Goal: Task Accomplishment & Management: Use online tool/utility

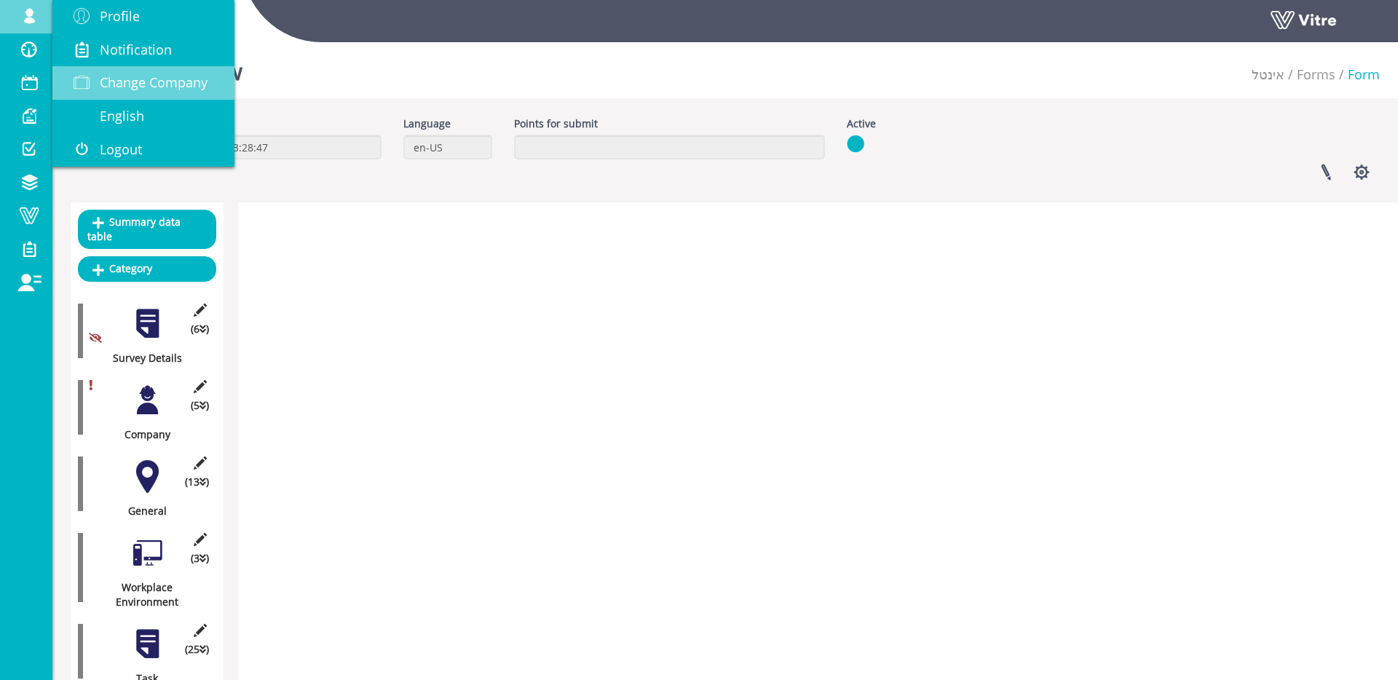
scroll to position [3193, 0]
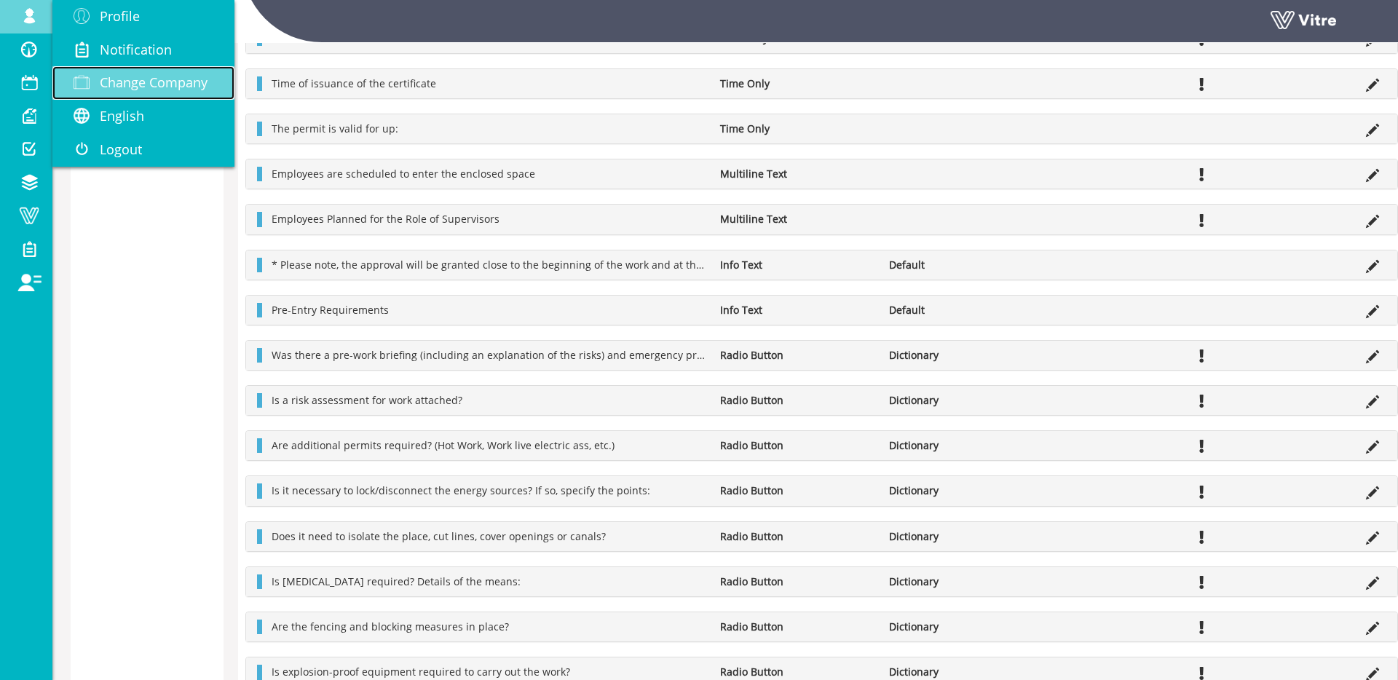
click at [135, 90] on span "Change Company" at bounding box center [154, 82] width 108 height 17
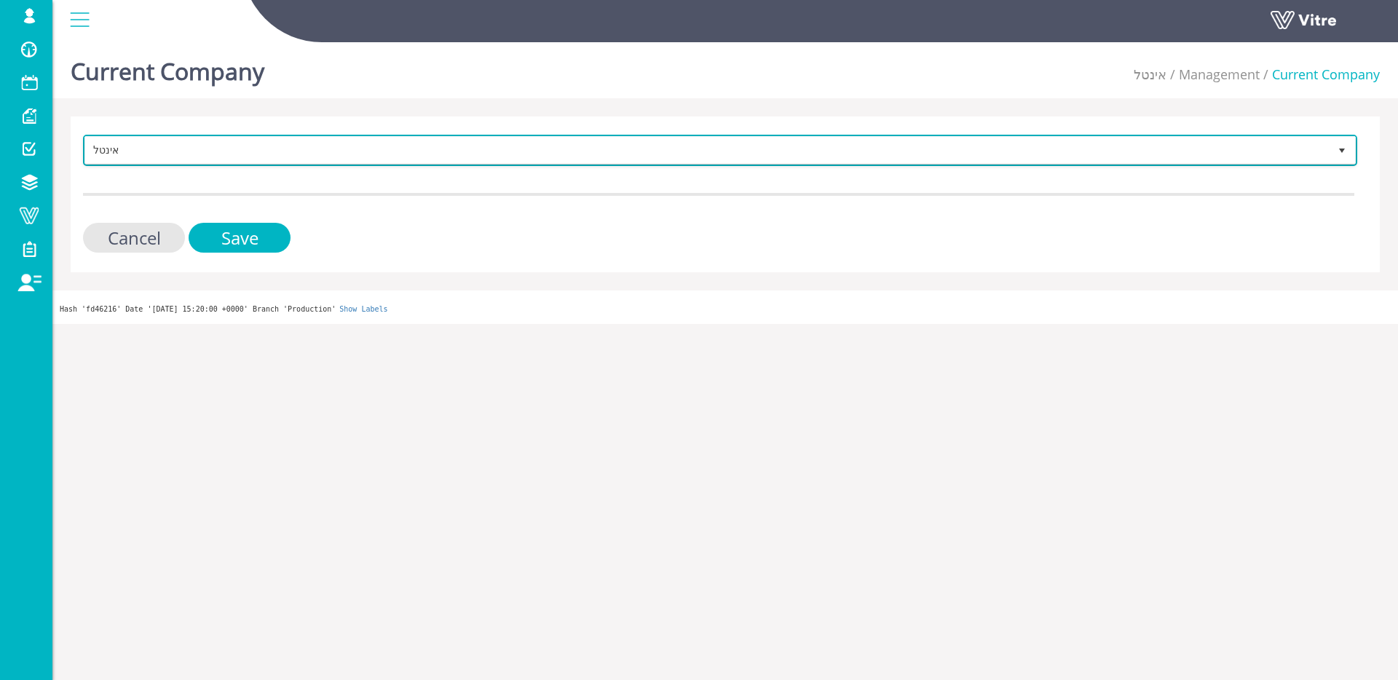
click at [165, 160] on span "אינטל" at bounding box center [707, 150] width 1244 height 26
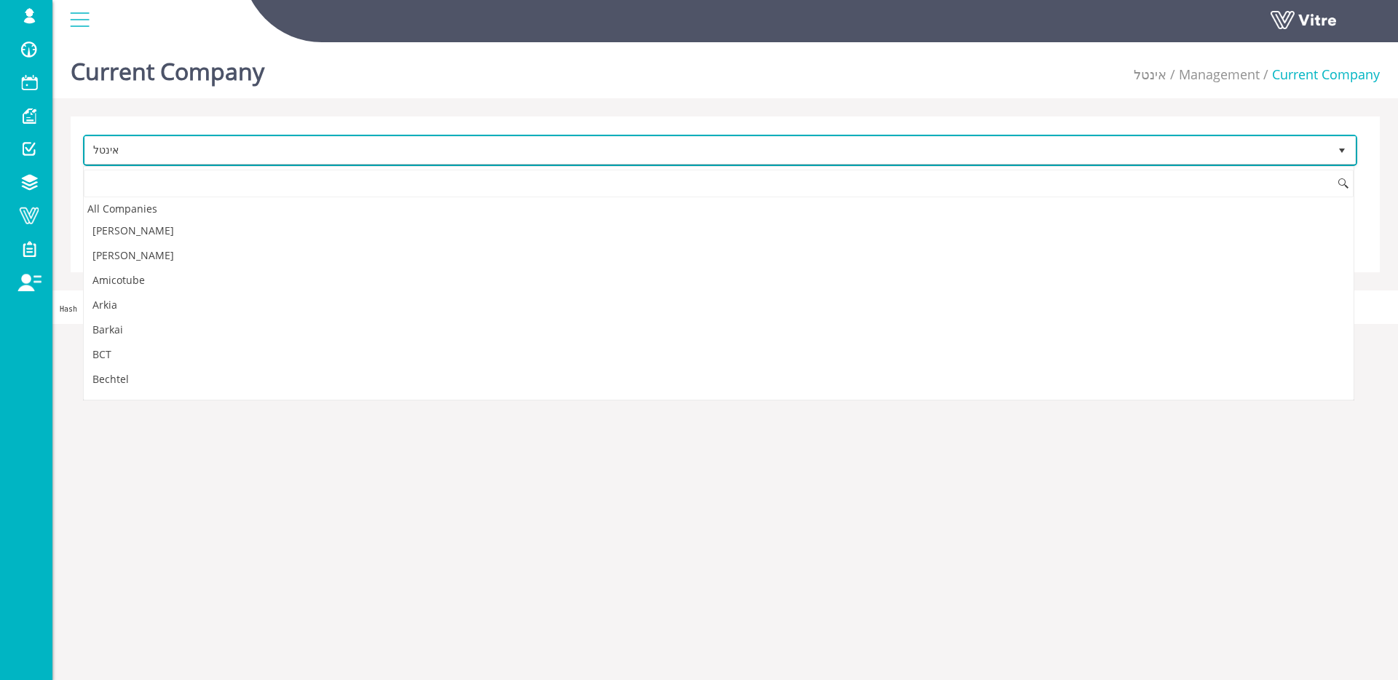
scroll to position [2173, 0]
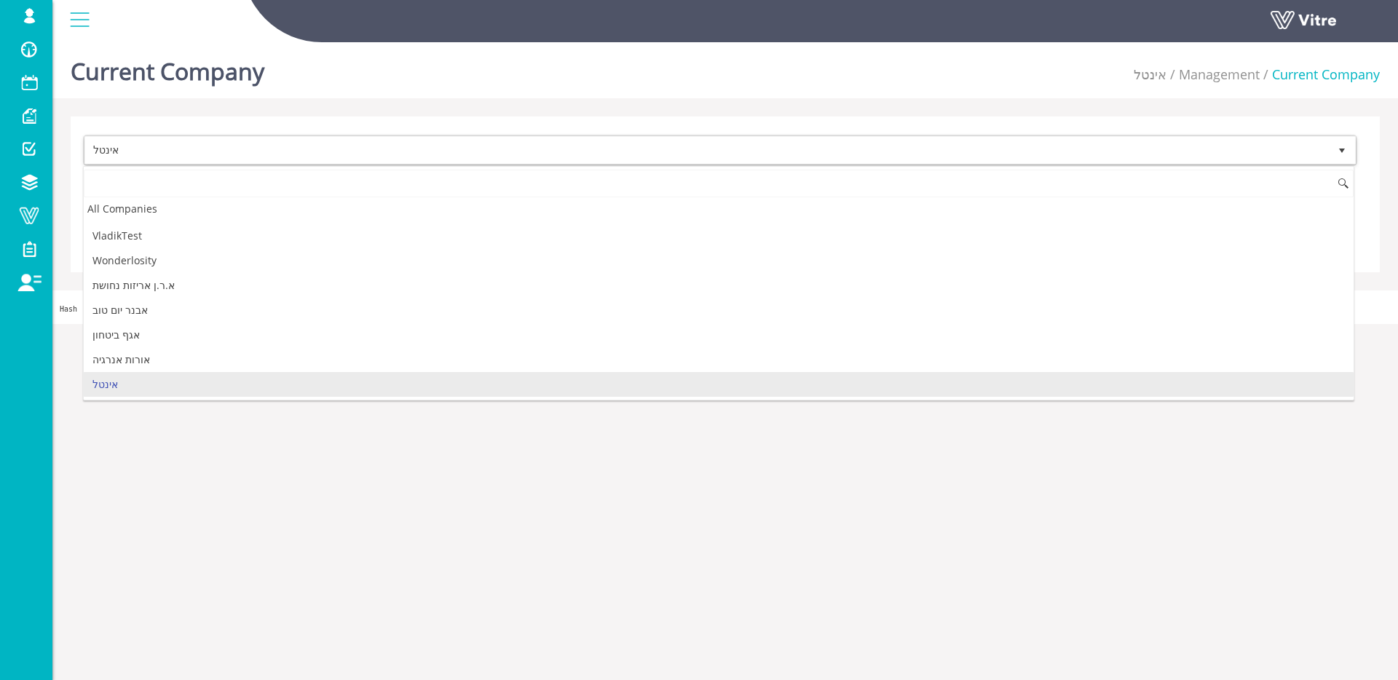
type input "s"
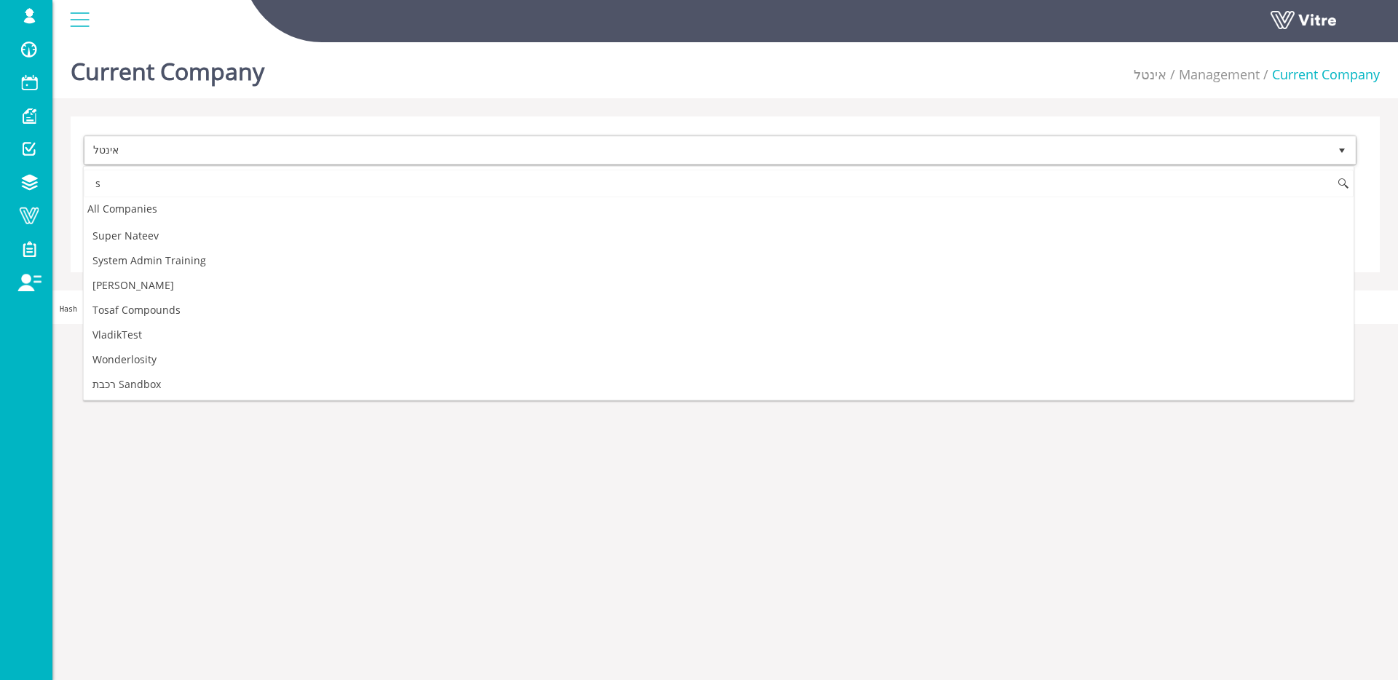
scroll to position [0, 0]
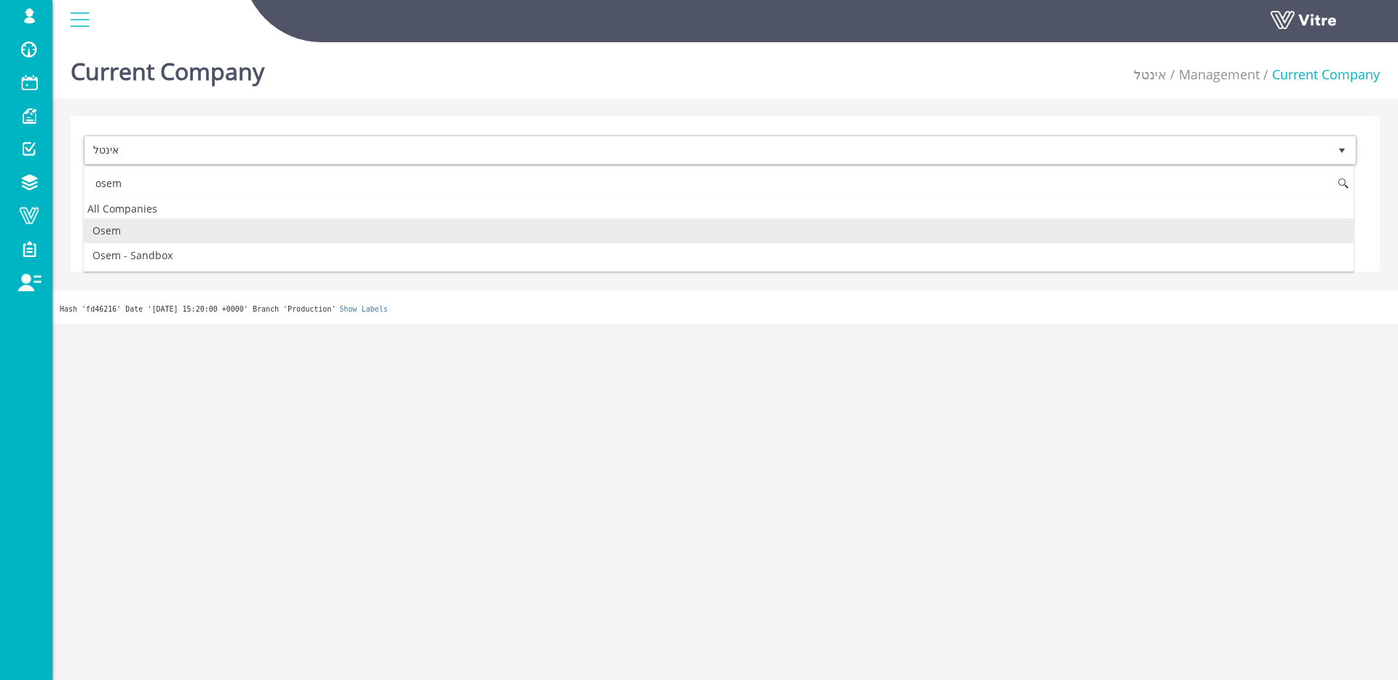
click at [143, 227] on li "Osem" at bounding box center [719, 230] width 1270 height 25
type input "osem"
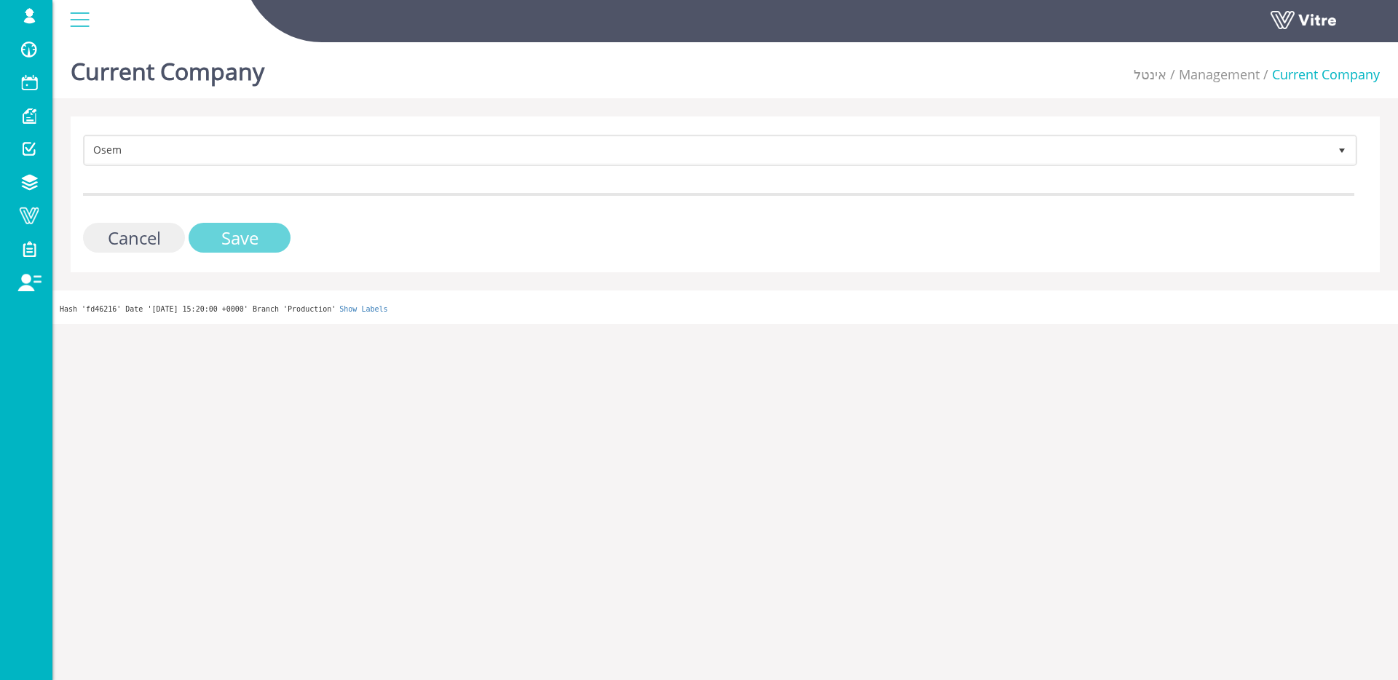
drag, startPoint x: 229, startPoint y: 234, endPoint x: 167, endPoint y: 233, distance: 62.6
click at [229, 234] on input "Save" at bounding box center [240, 238] width 102 height 30
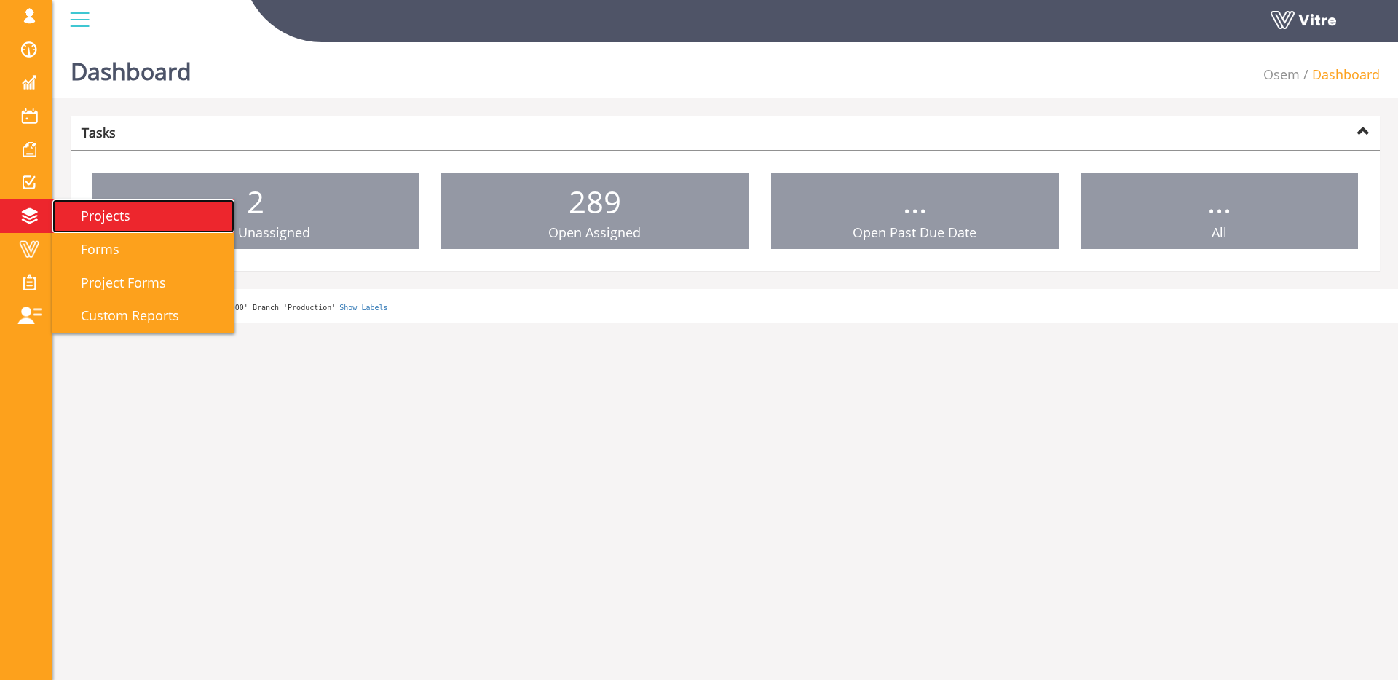
click at [71, 216] on span "Projects" at bounding box center [96, 215] width 67 height 17
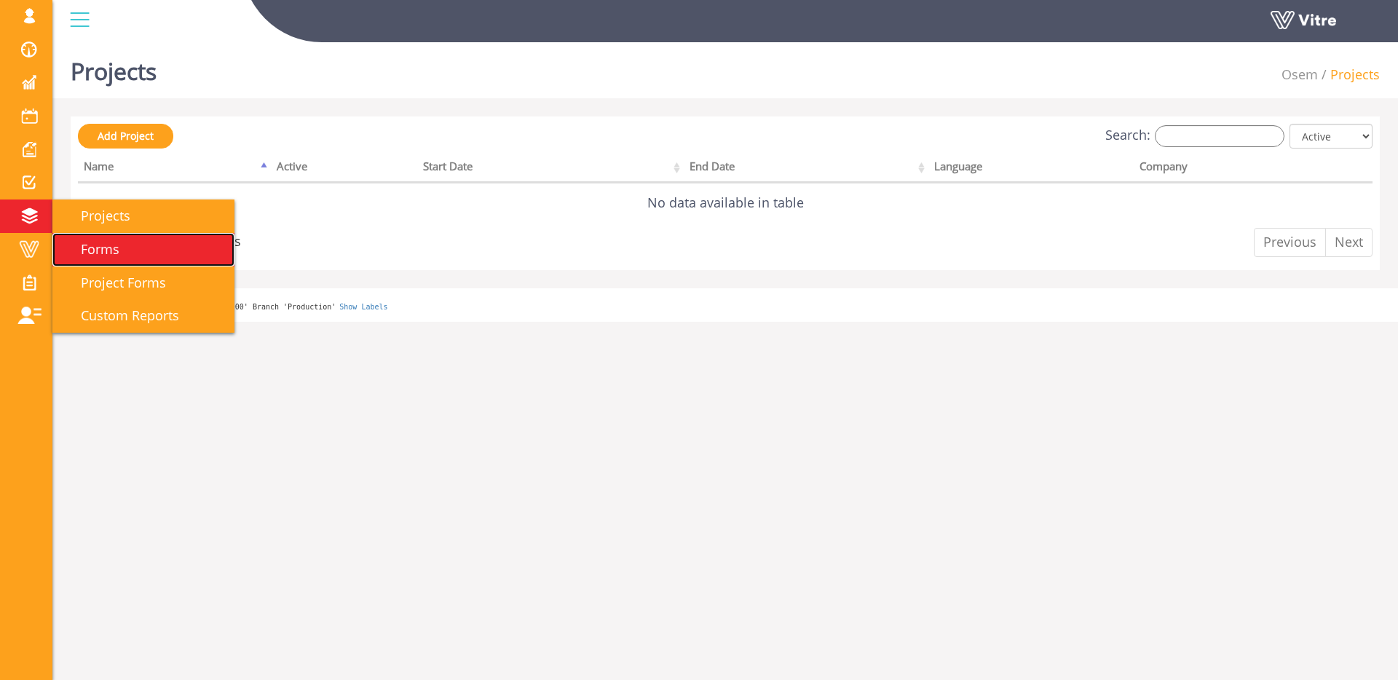
click at [144, 249] on link "Forms" at bounding box center [143, 249] width 182 height 33
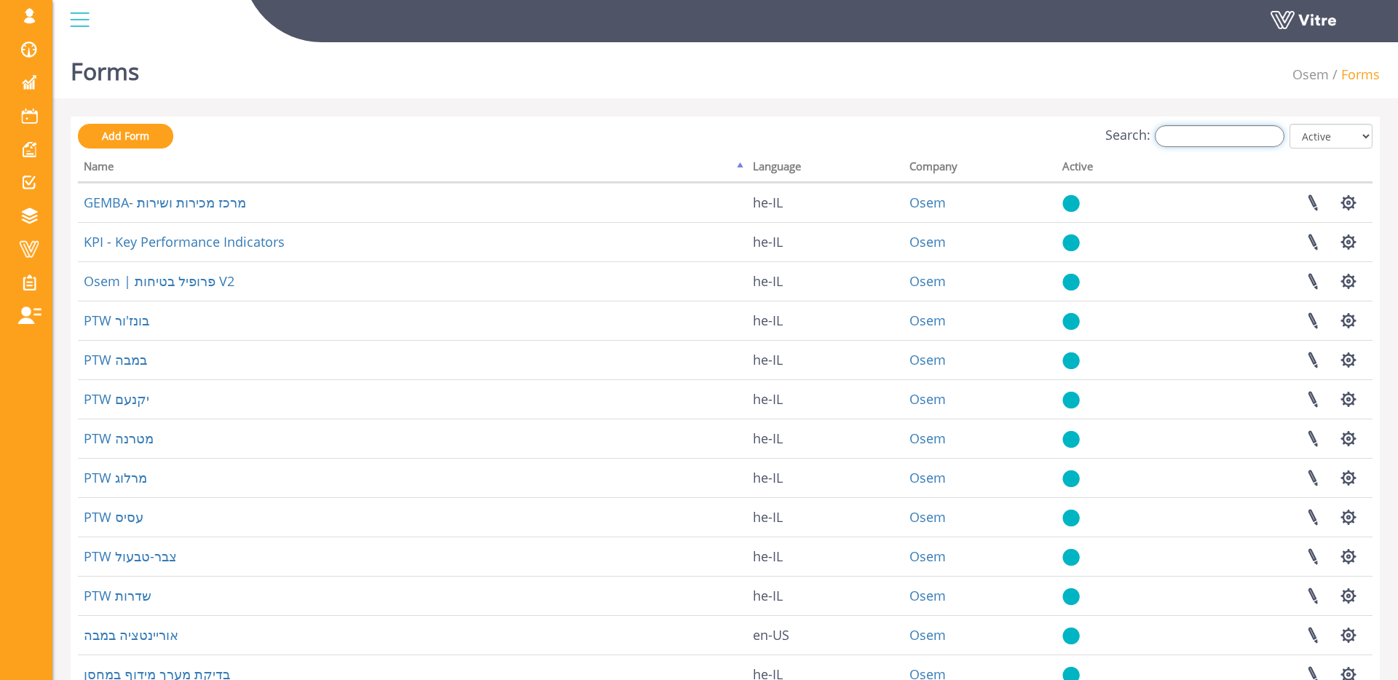
click at [1234, 134] on input "Search:" at bounding box center [1220, 136] width 130 height 22
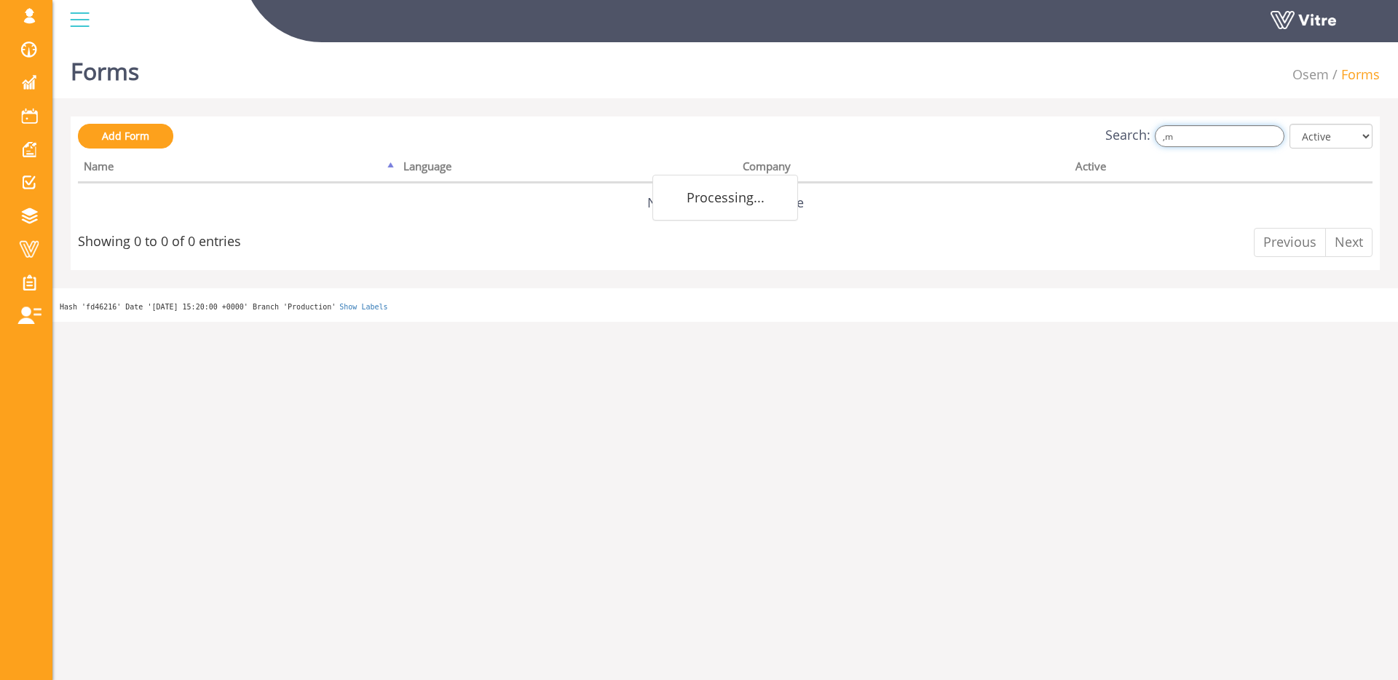
type input ","
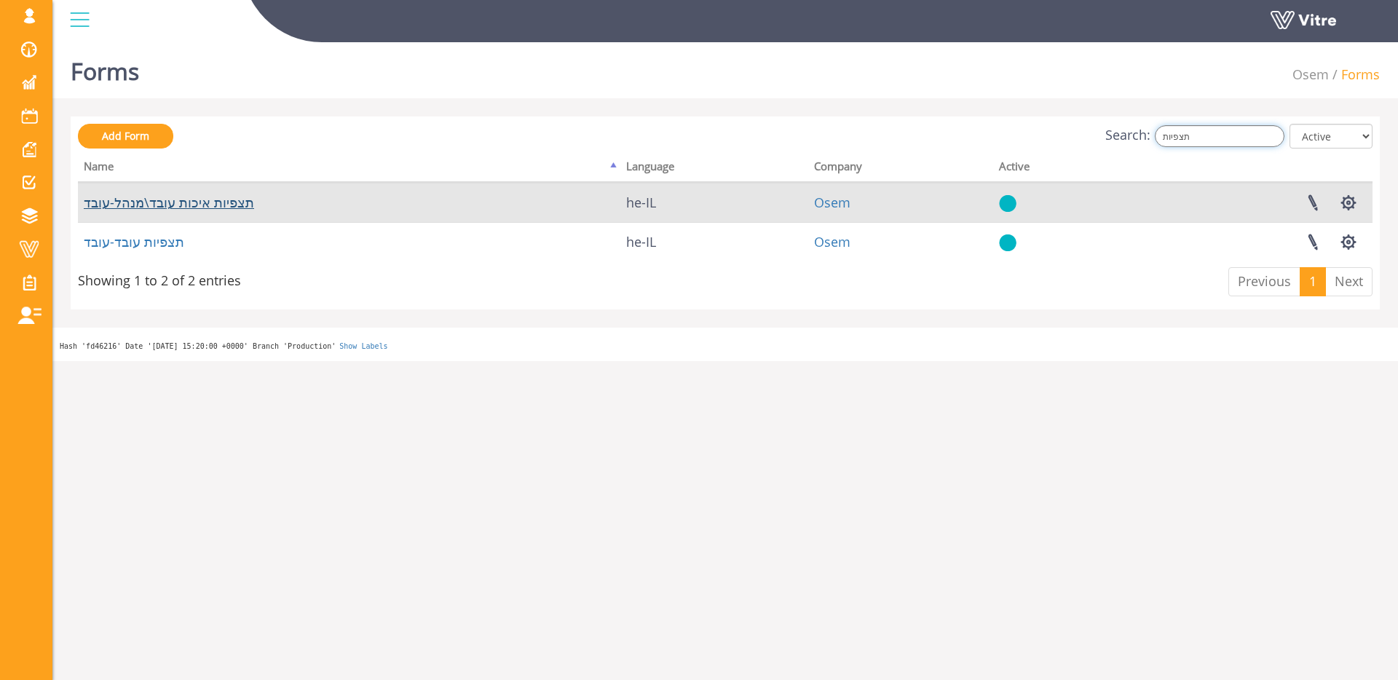
type input "תצפיות"
click at [226, 207] on link "תצפיות איכות עובד\מנהל-עובד" at bounding box center [169, 202] width 170 height 17
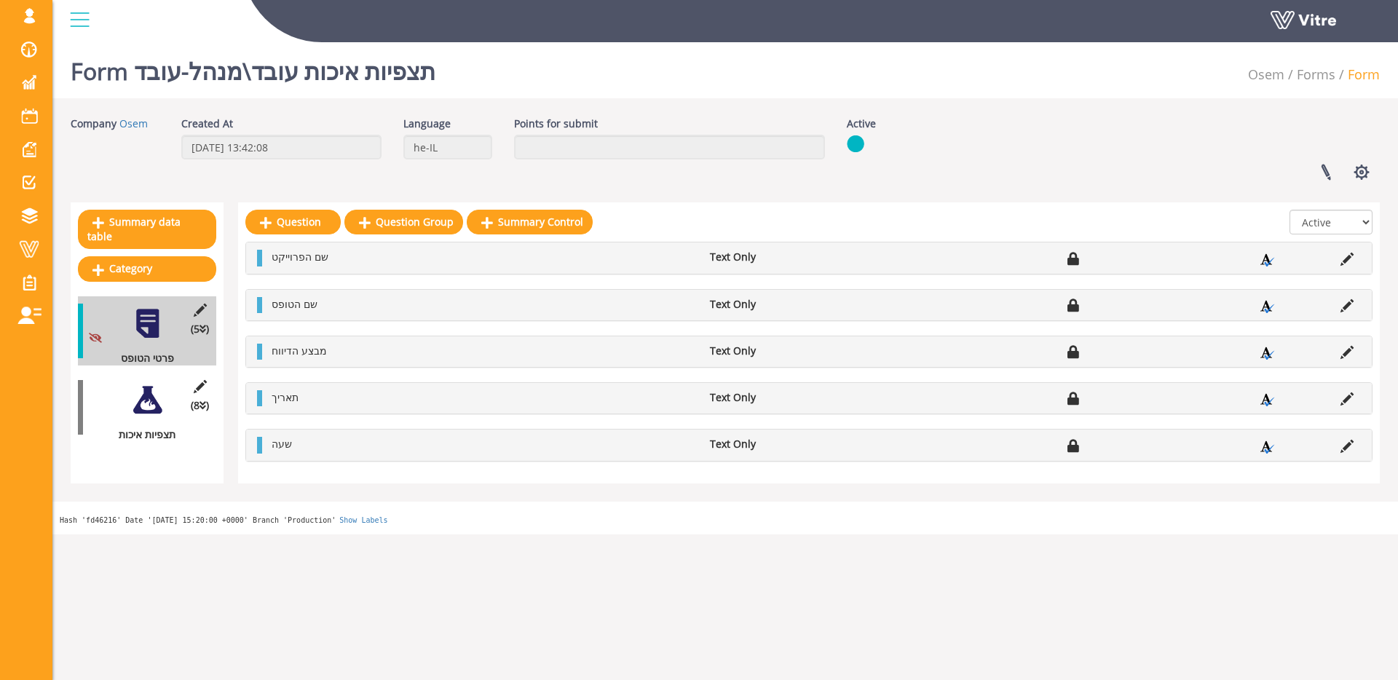
click at [138, 406] on div at bounding box center [147, 400] width 33 height 33
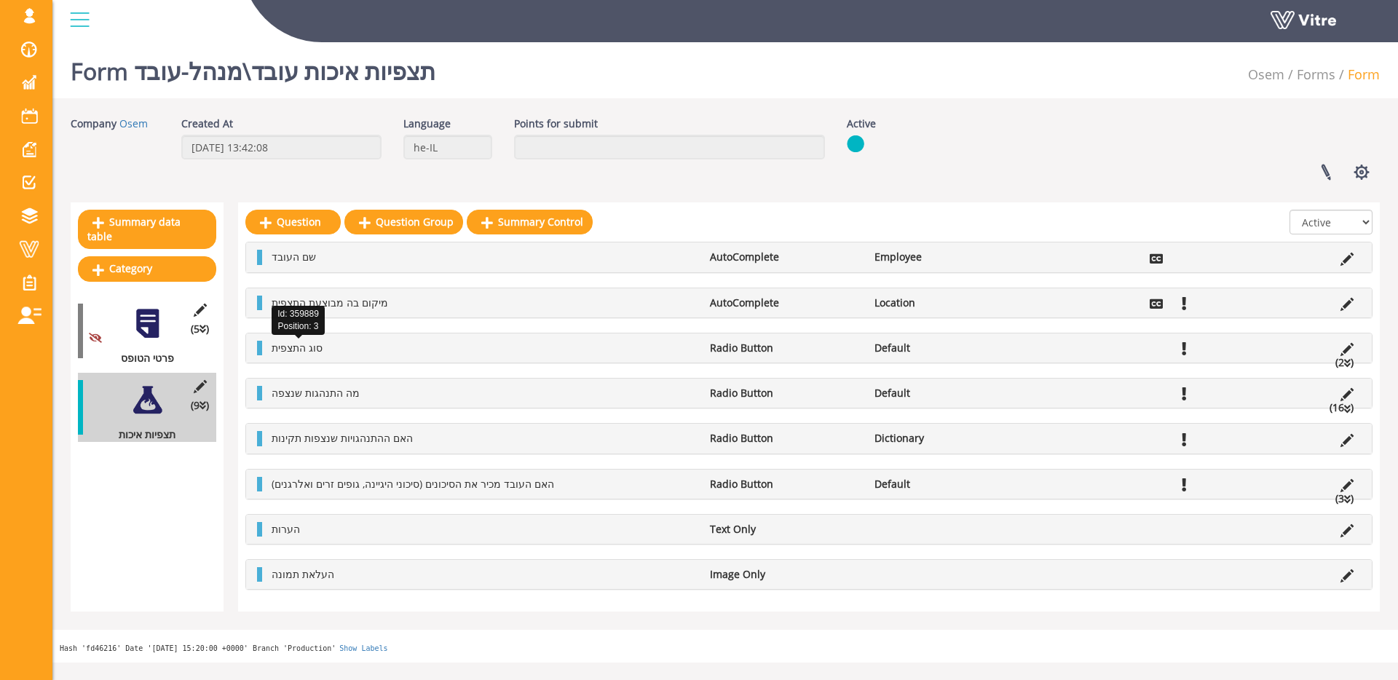
click at [284, 349] on span "סוג התצפית" at bounding box center [297, 348] width 51 height 14
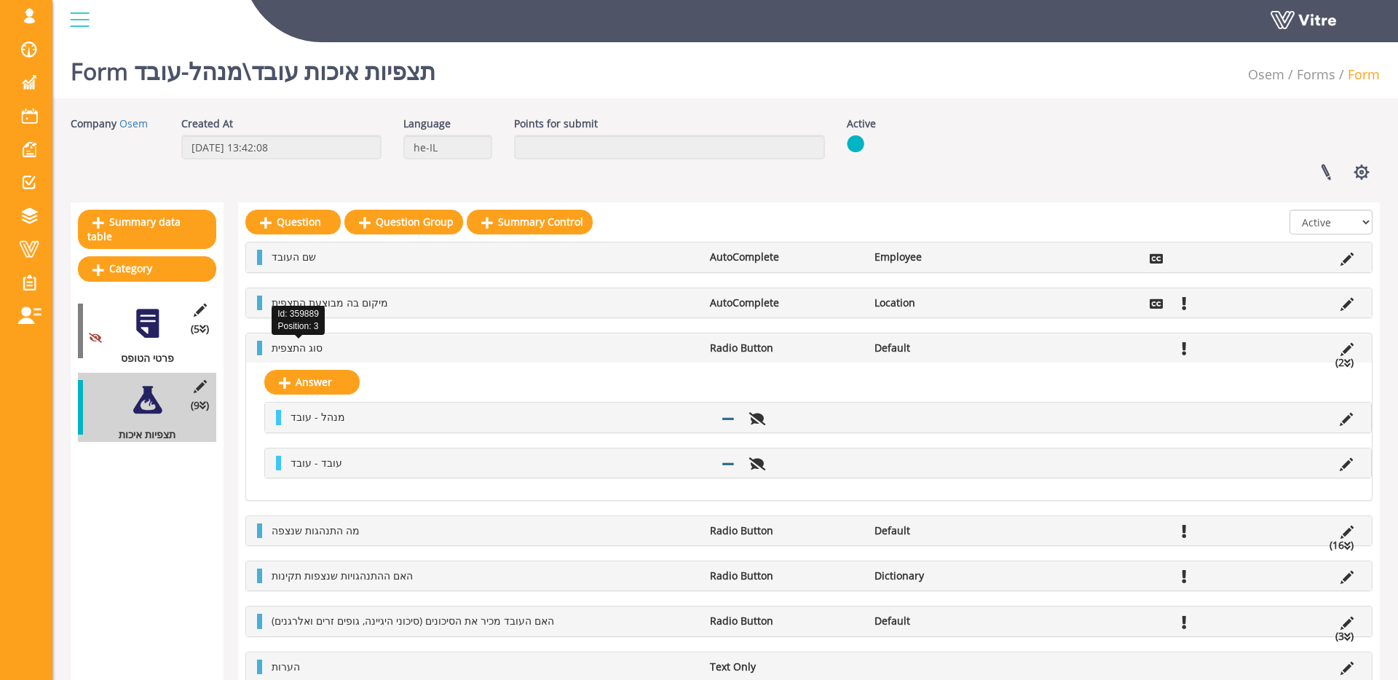
click at [285, 349] on span "סוג התצפית" at bounding box center [297, 348] width 51 height 14
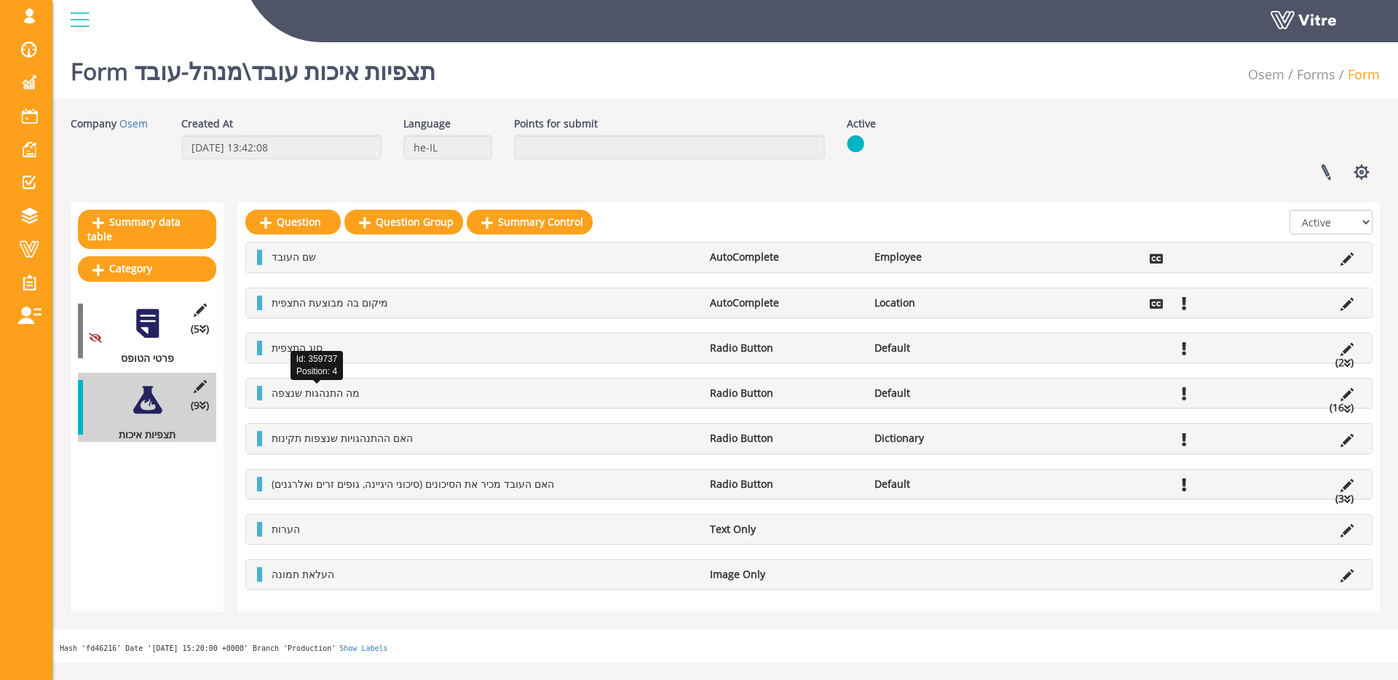
click at [341, 389] on span "מה התנהגות שנצפה" at bounding box center [316, 393] width 88 height 14
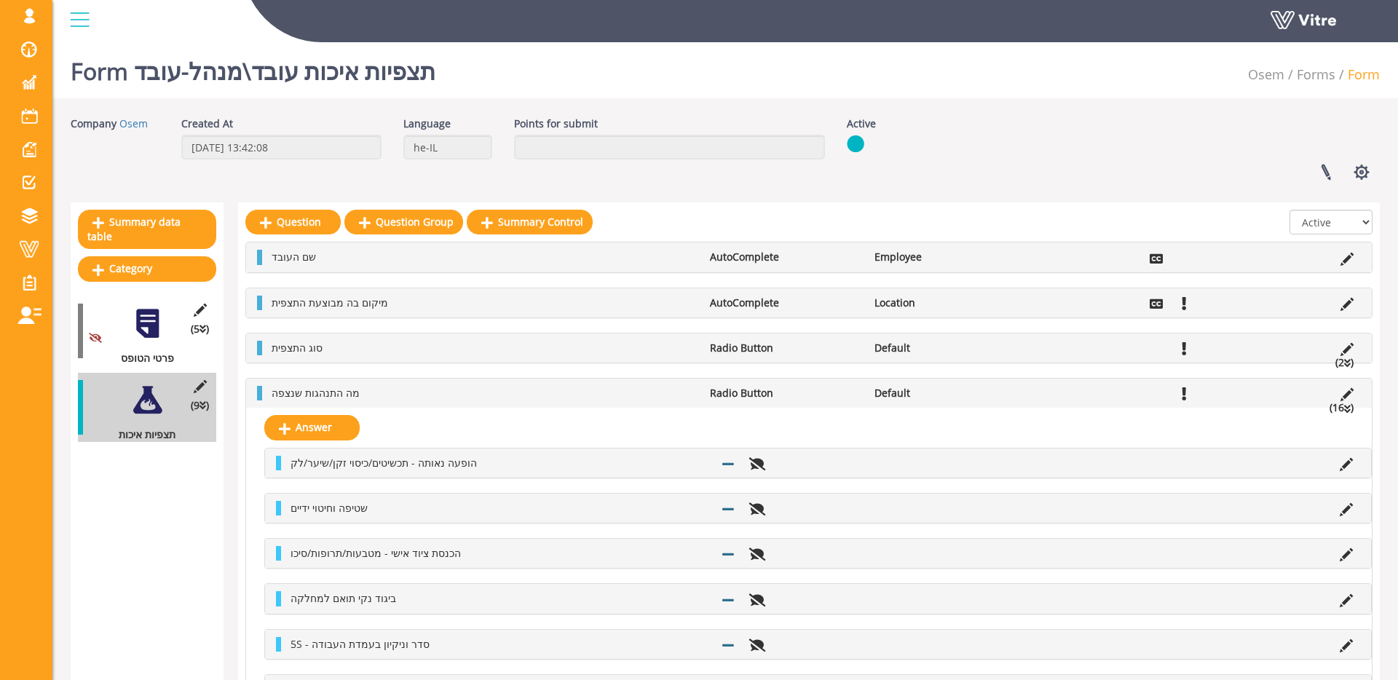
click at [293, 382] on div "מה התנהגות שנצפה Radio Button Default (16 )" at bounding box center [809, 393] width 1126 height 29
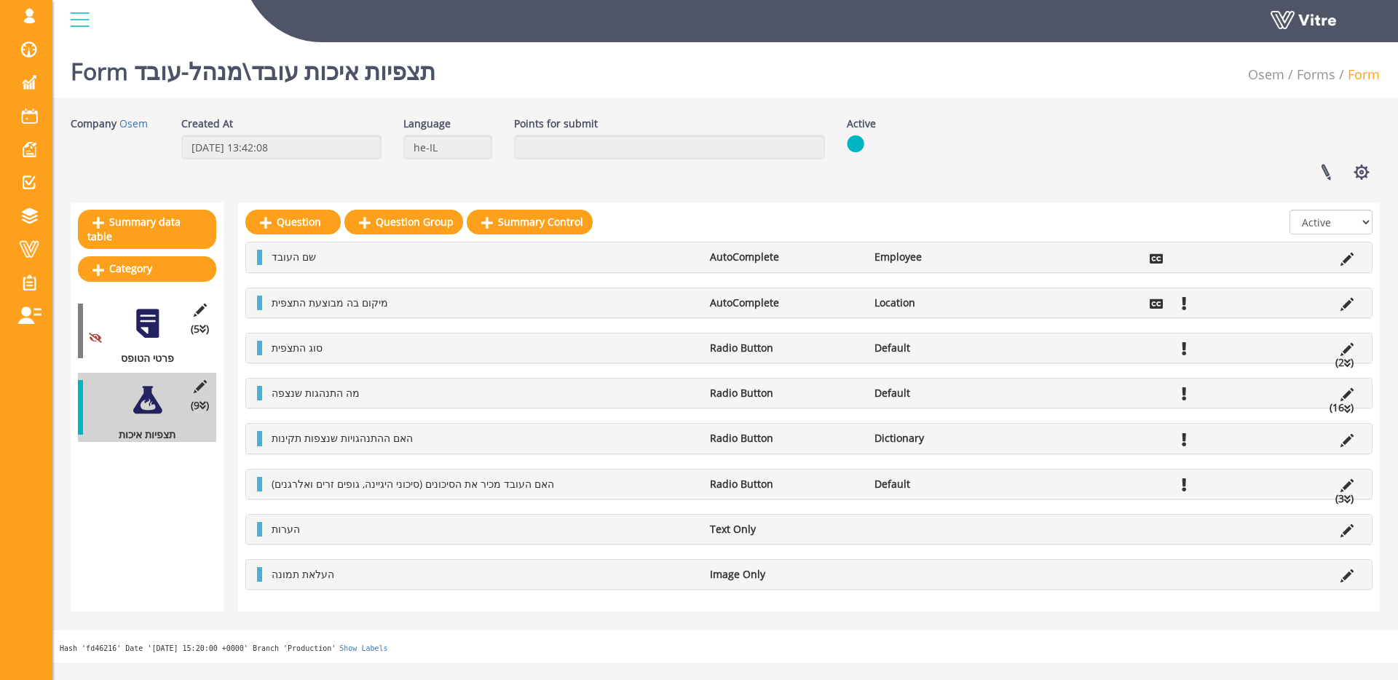
click at [307, 438] on span "האם ההתנהגויות שנצפות תקינות" at bounding box center [342, 438] width 141 height 14
click at [328, 338] on div "סוג התצפית Radio Button Default (2 )" at bounding box center [809, 347] width 1126 height 29
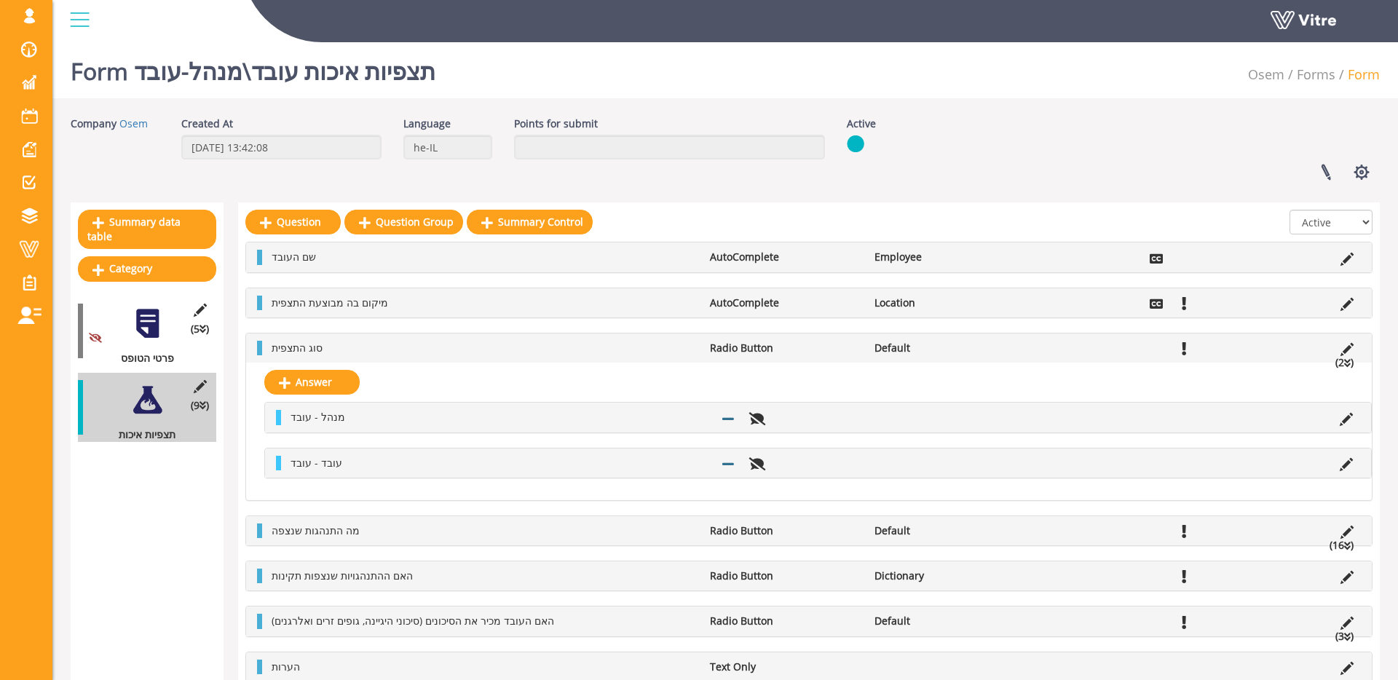
click at [328, 338] on div "סוג התצפית Radio Button Default (2 )" at bounding box center [809, 347] width 1126 height 29
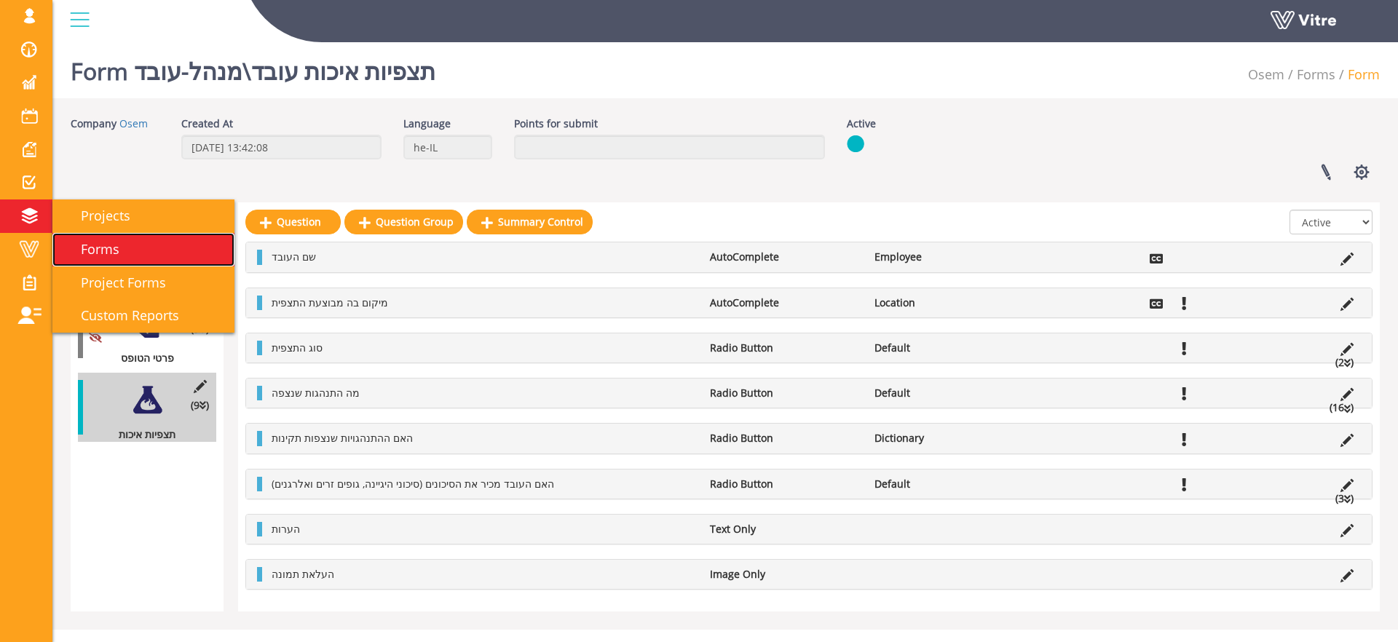
click at [100, 243] on span "Forms" at bounding box center [91, 248] width 56 height 17
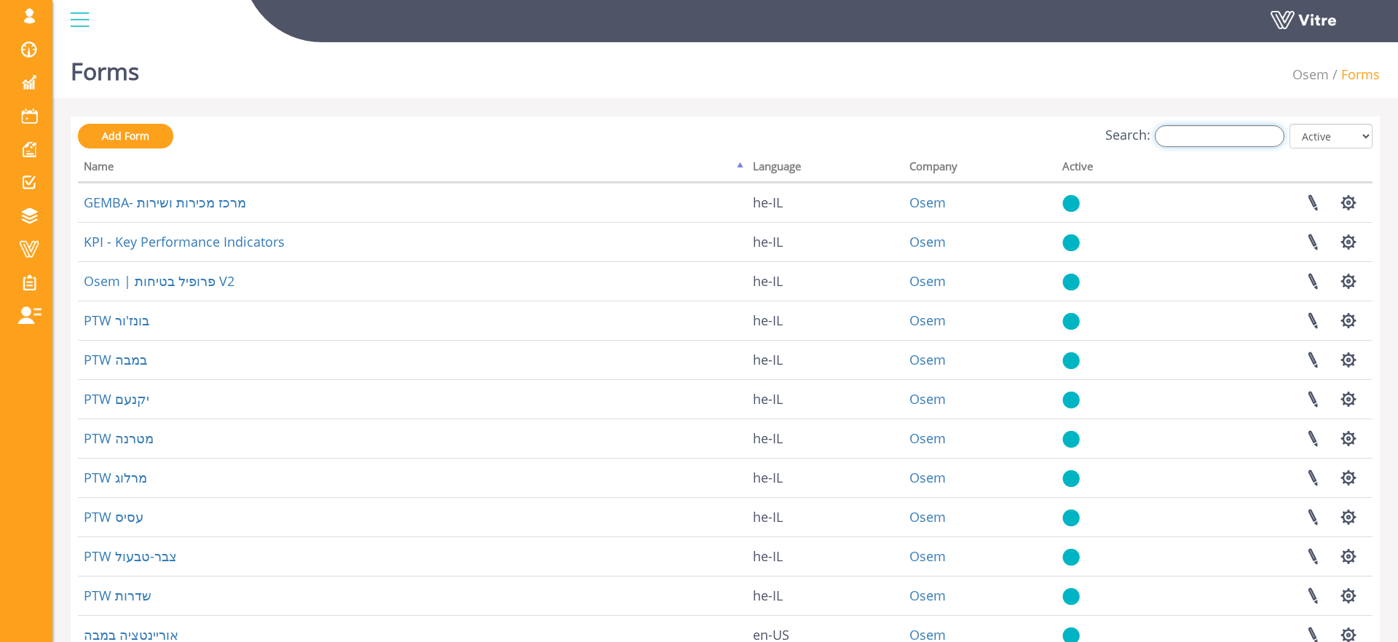
click at [1268, 135] on input "Search:" at bounding box center [1220, 136] width 130 height 22
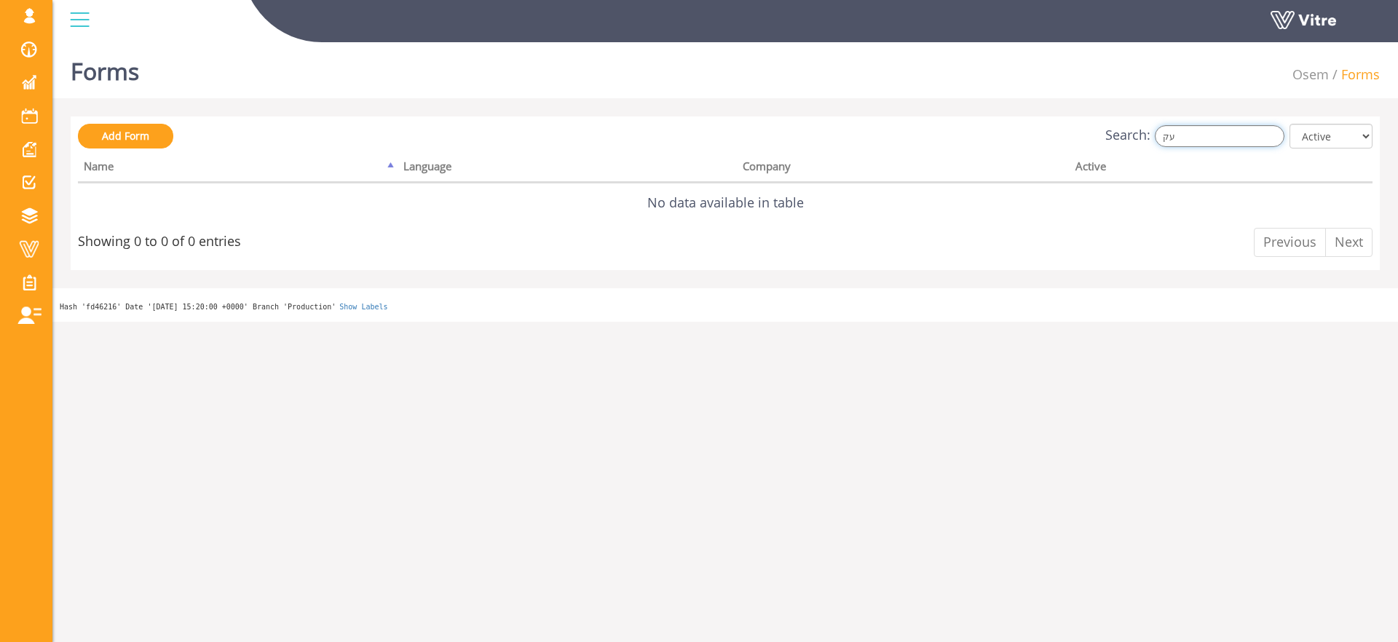
type input "ע"
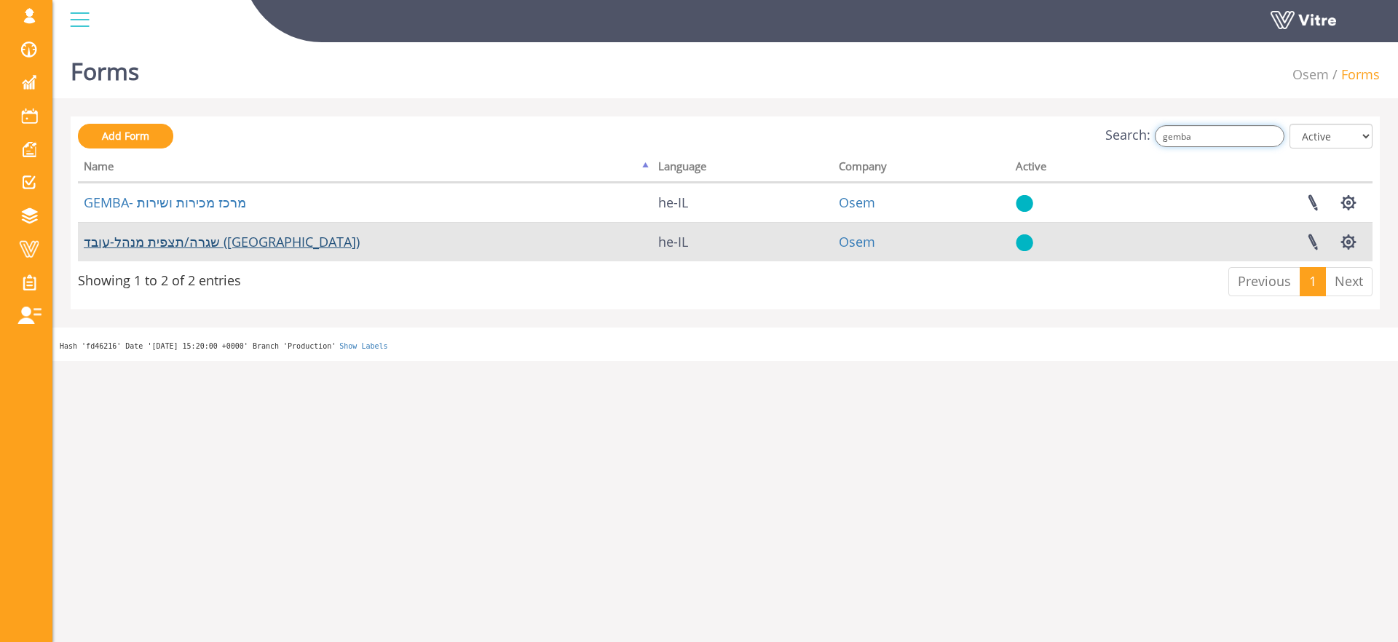
type input "gemba"
click at [219, 239] on link "שגרה/תצפית מנהל-עובד ([GEOGRAPHIC_DATA])" at bounding box center [222, 241] width 276 height 17
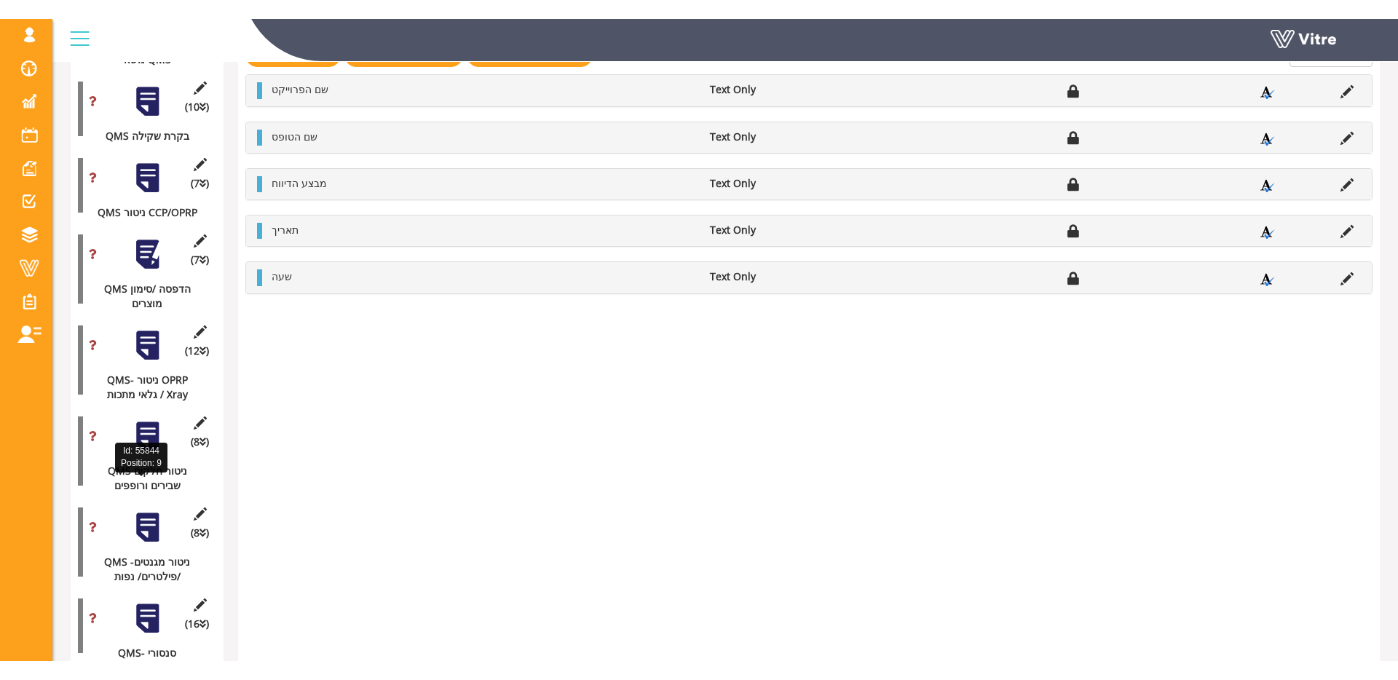
scroll to position [562, 0]
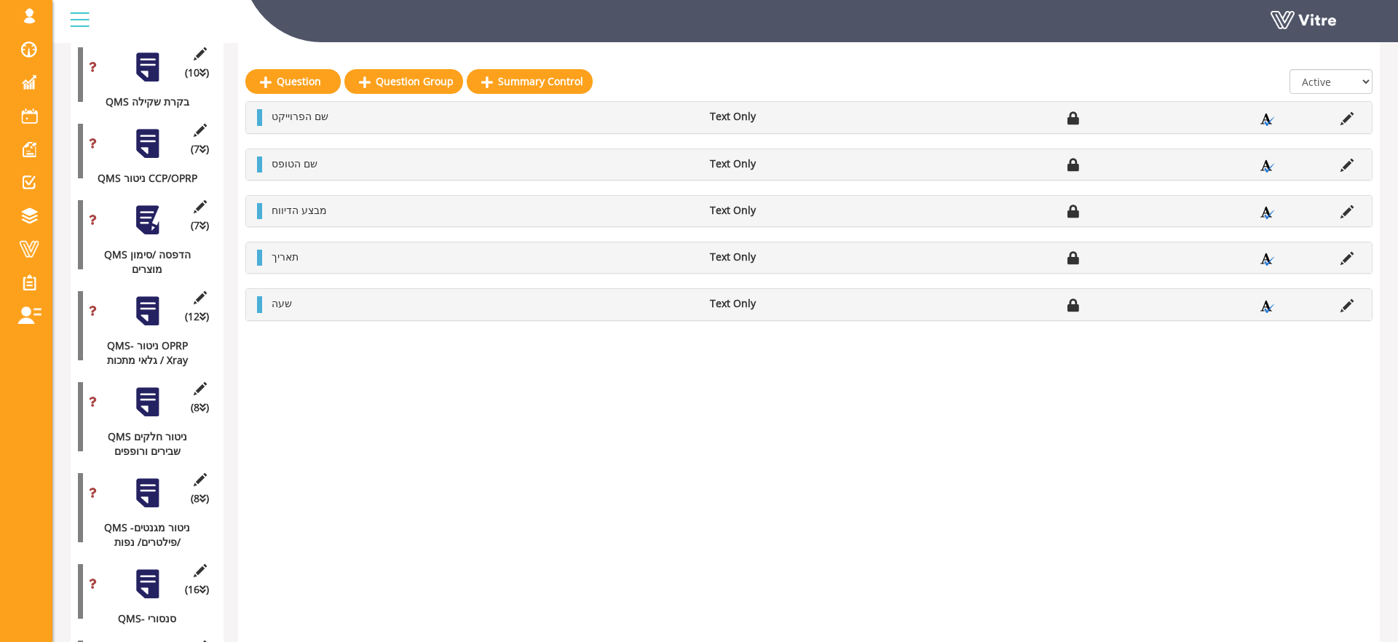
click at [158, 582] on div at bounding box center [147, 584] width 33 height 33
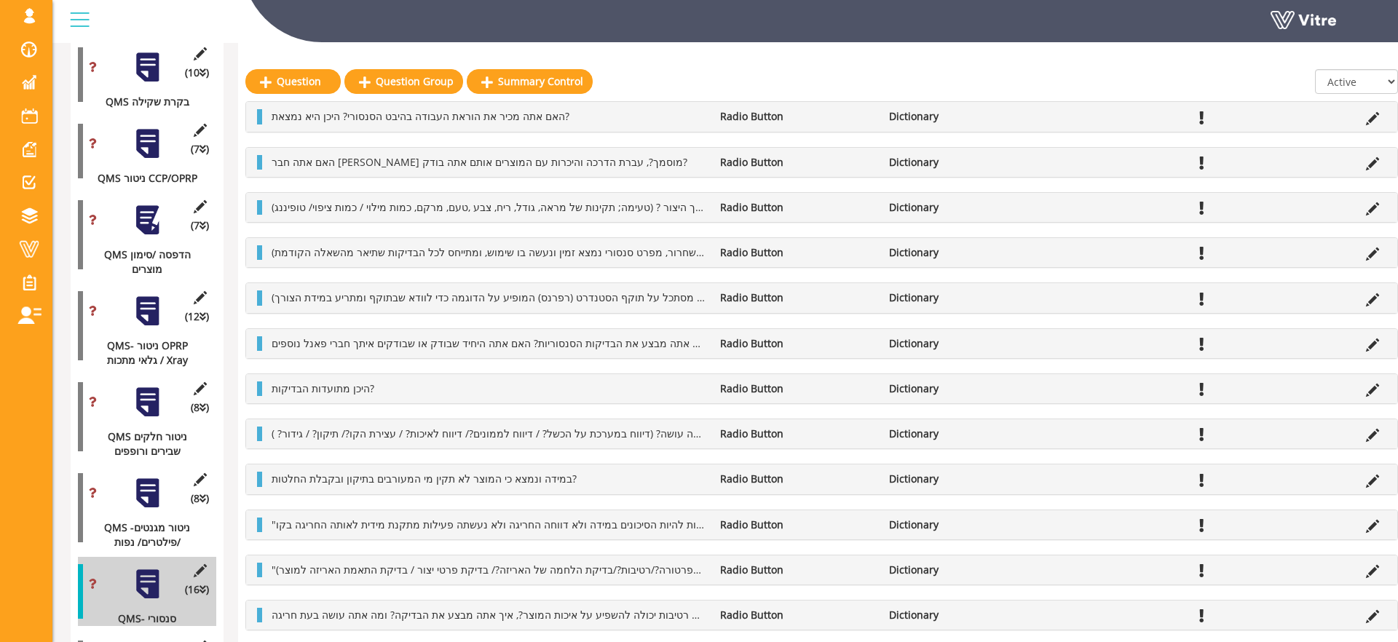
click at [1363, 118] on li at bounding box center [1373, 116] width 28 height 15
click at [1369, 117] on icon at bounding box center [1372, 118] width 13 height 13
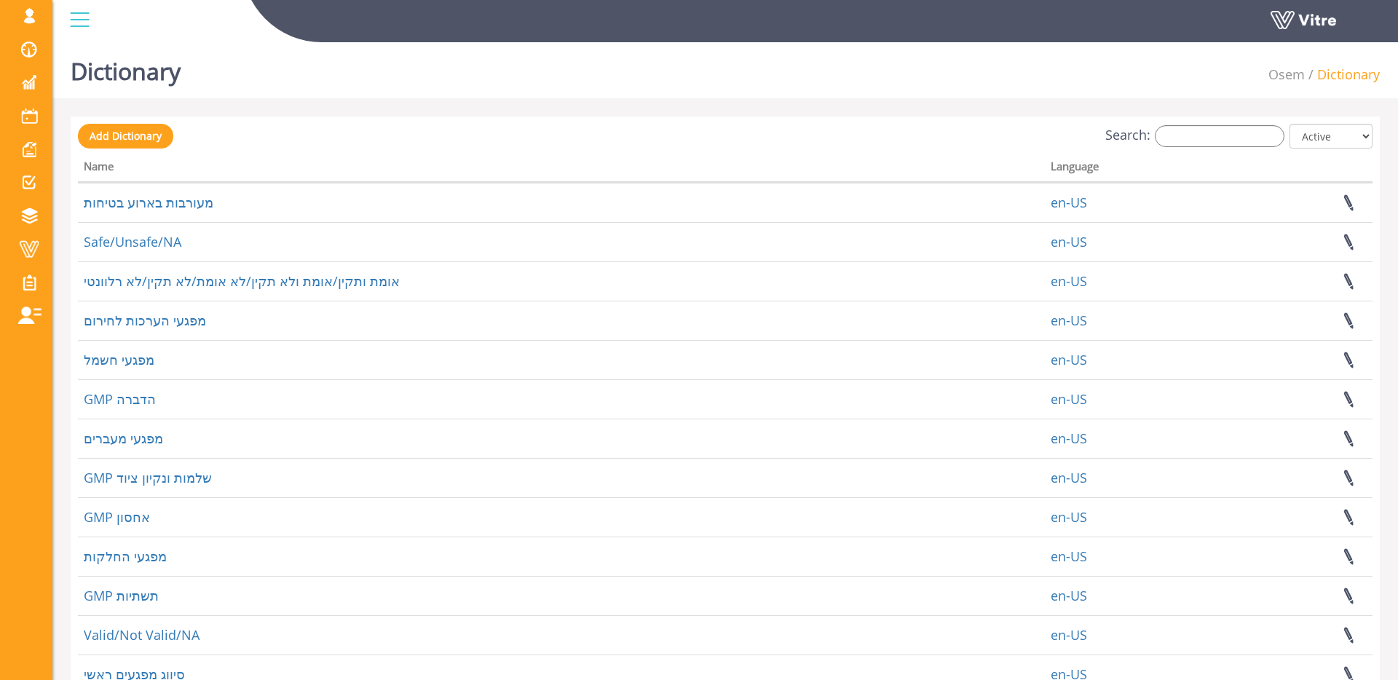
click at [1213, 151] on div "Add Dictionary Search: All Active Not Active Processing... Name Language מעורבו…" at bounding box center [725, 469] width 1295 height 690
click at [1216, 143] on input "Search:" at bounding box center [1220, 136] width 130 height 22
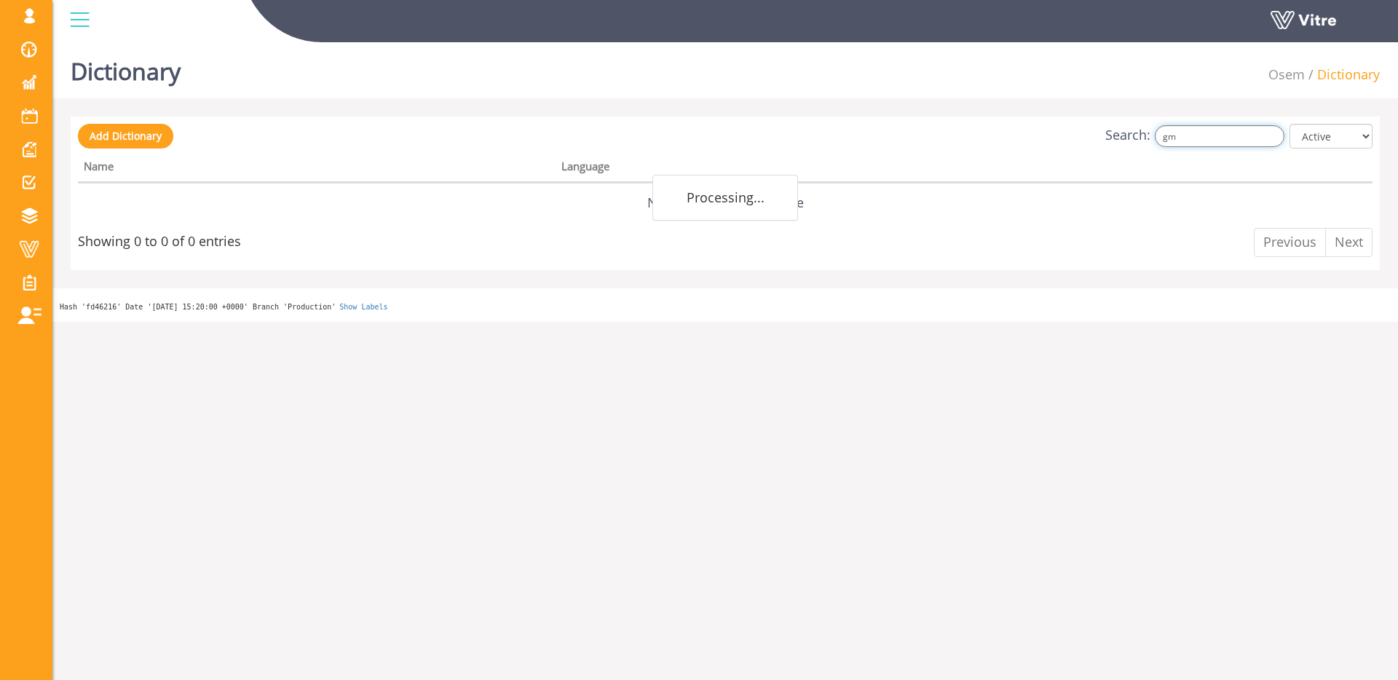
type input "g"
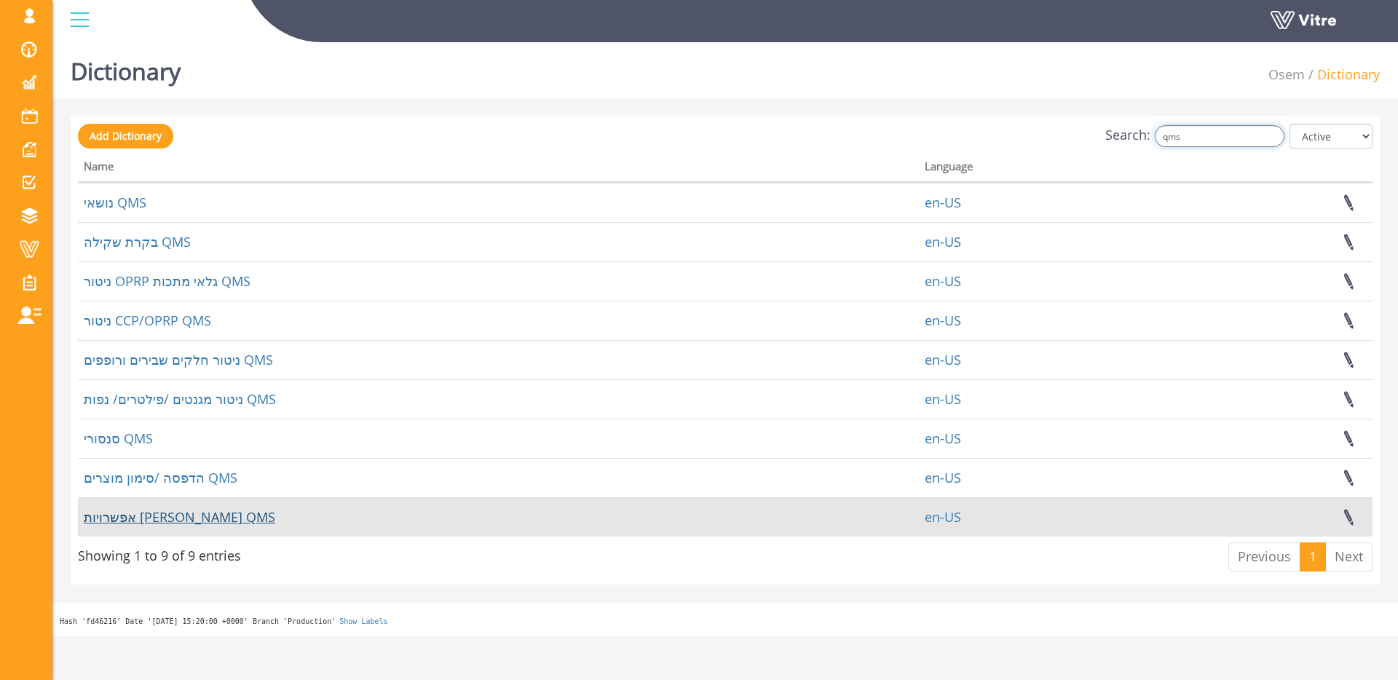
type input "qms"
click at [131, 515] on link "אפשרויות תשובה QMS" at bounding box center [179, 516] width 191 height 17
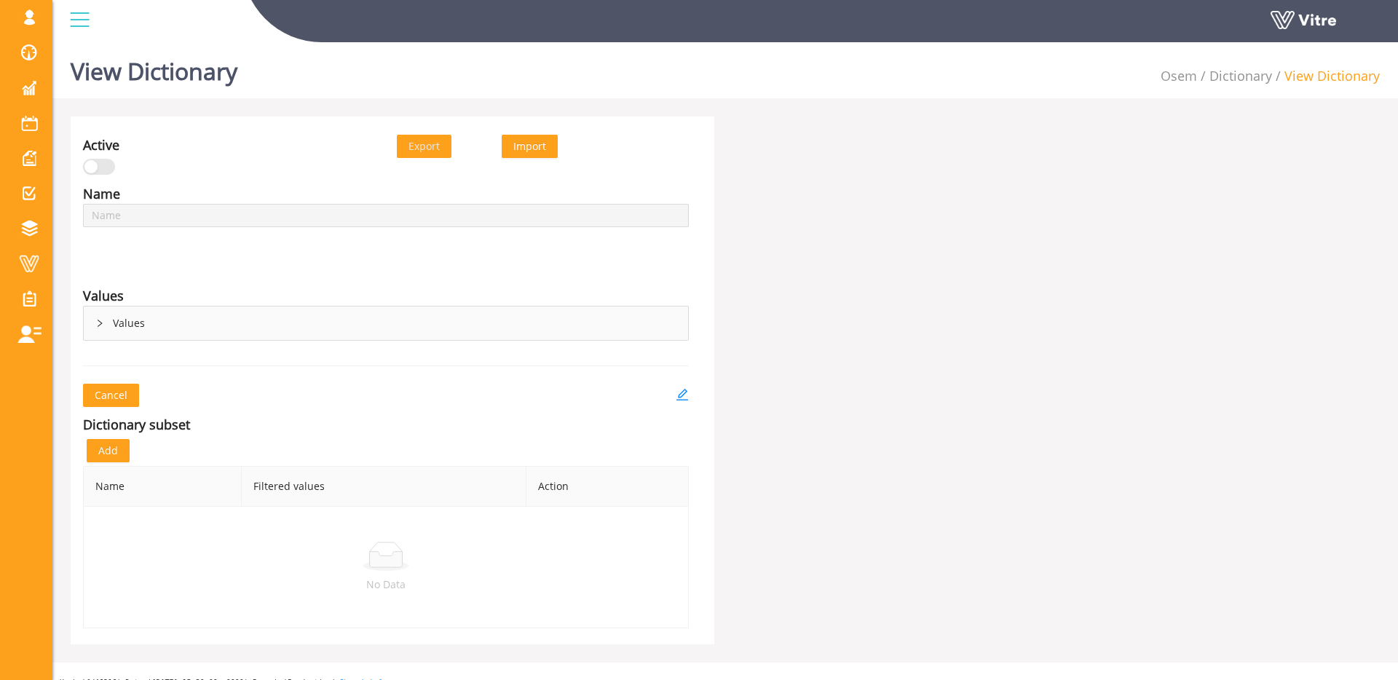
type input "אפשרויות [PERSON_NAME] QMS"
click at [209, 318] on div "Values" at bounding box center [386, 323] width 604 height 33
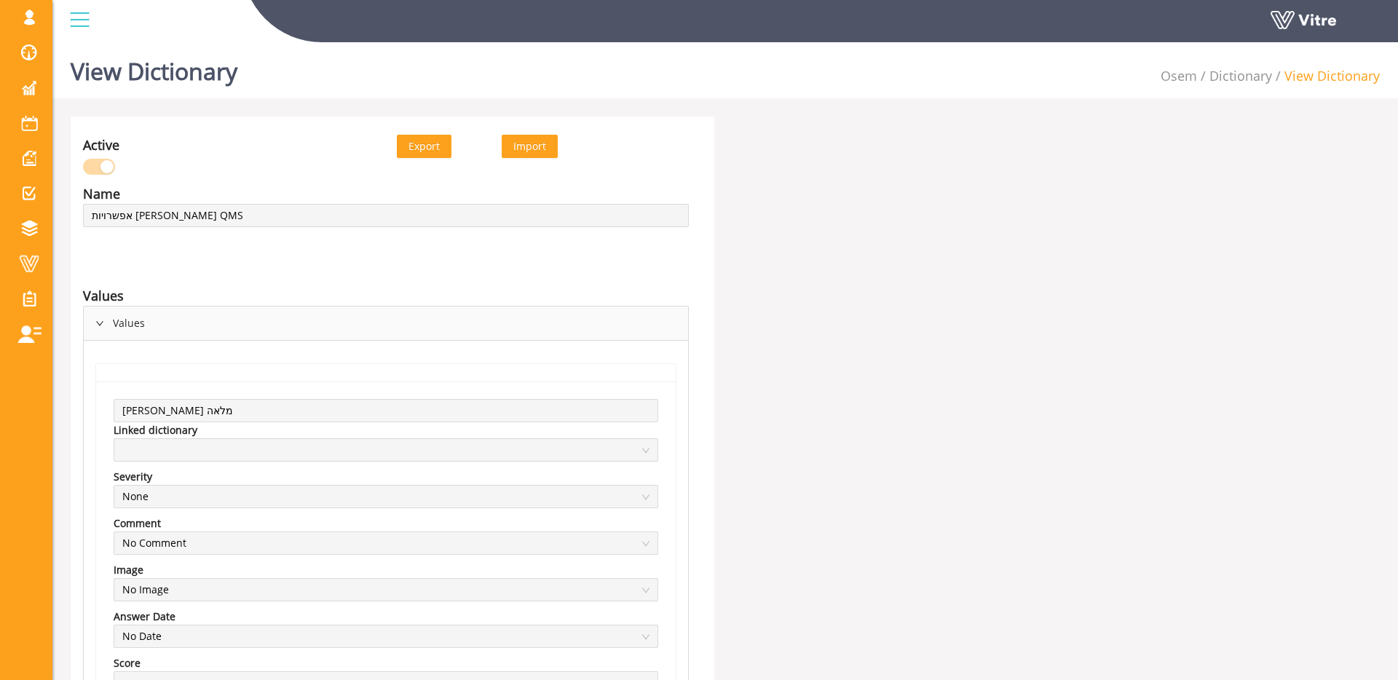
click at [209, 318] on div "Values" at bounding box center [386, 323] width 604 height 33
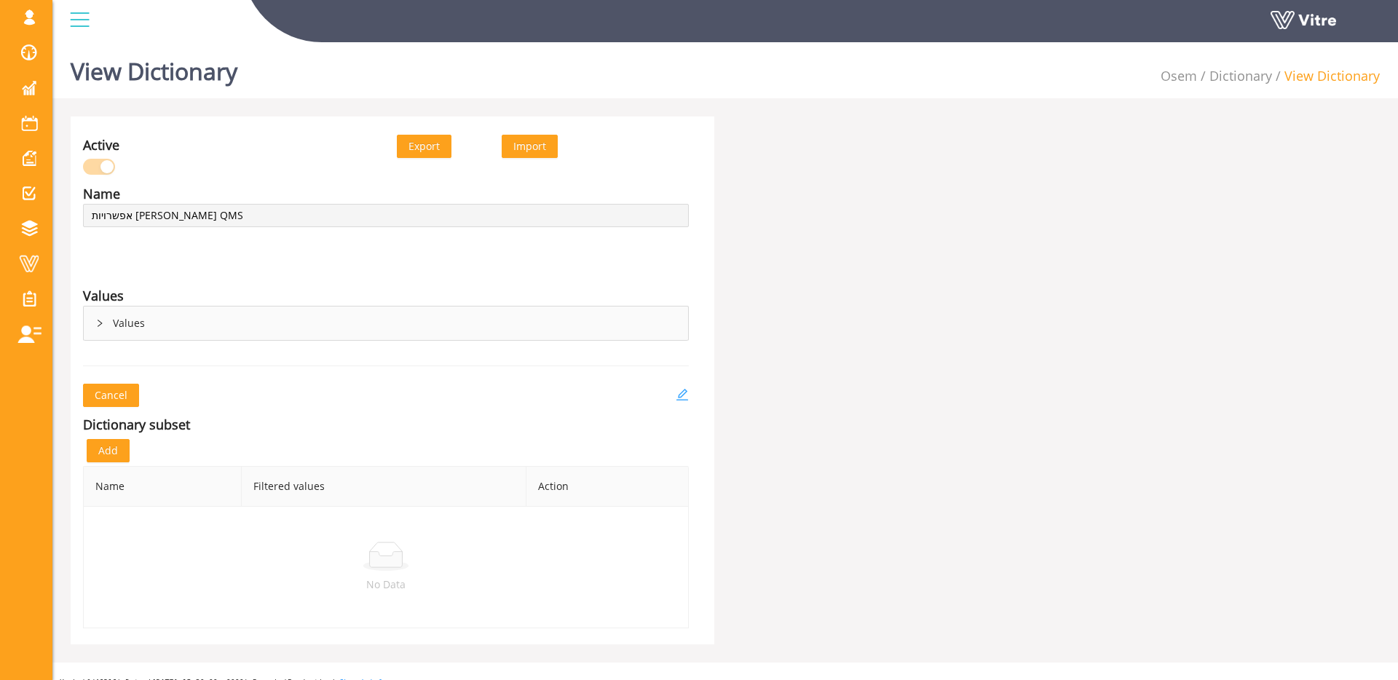
click at [684, 396] on icon "edit" at bounding box center [682, 394] width 13 height 13
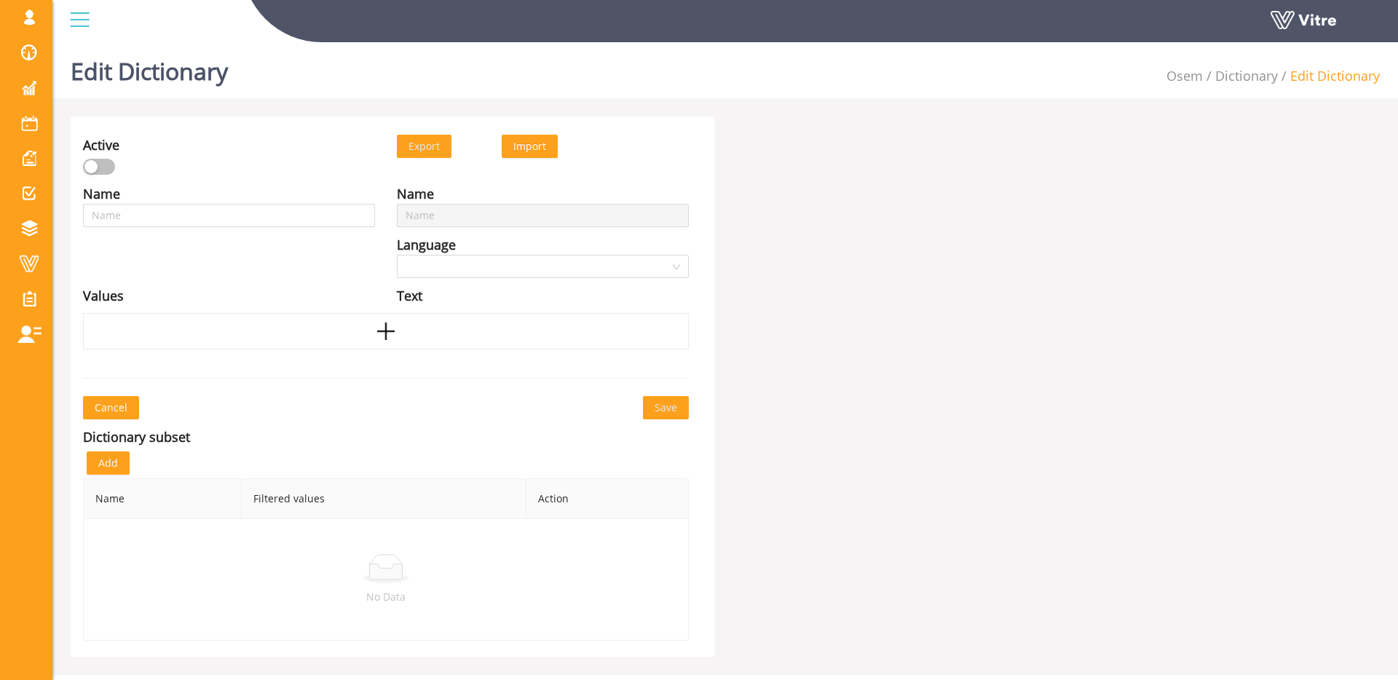
type input "אפשרויות [PERSON_NAME] QMS"
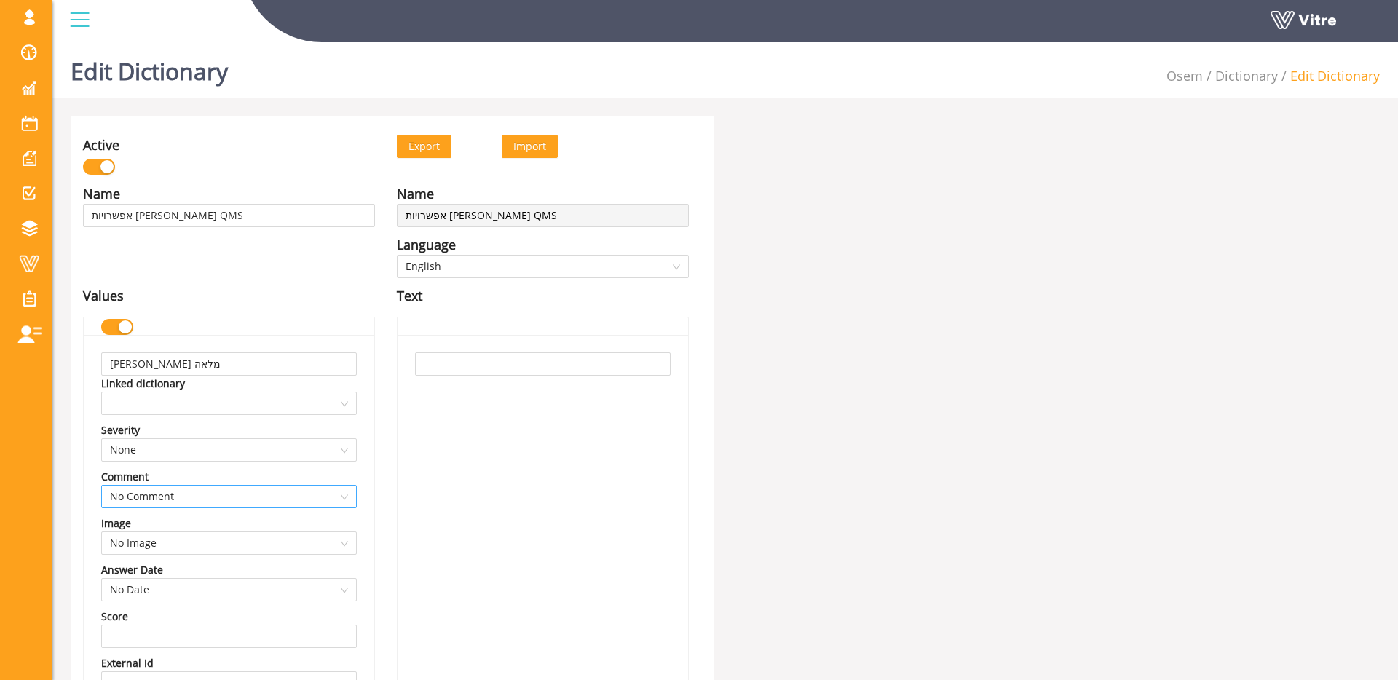
click at [229, 500] on span "No Comment" at bounding box center [229, 497] width 238 height 22
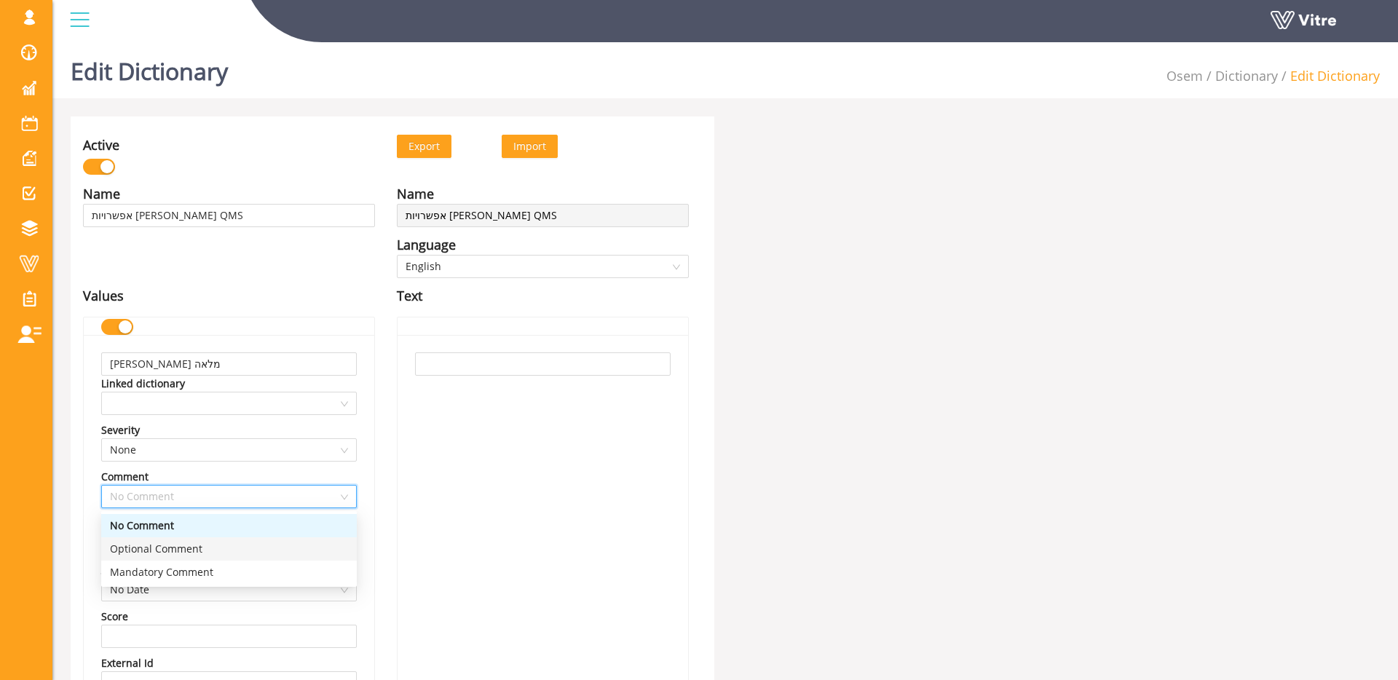
click at [215, 545] on div "Optional Comment" at bounding box center [229, 549] width 238 height 16
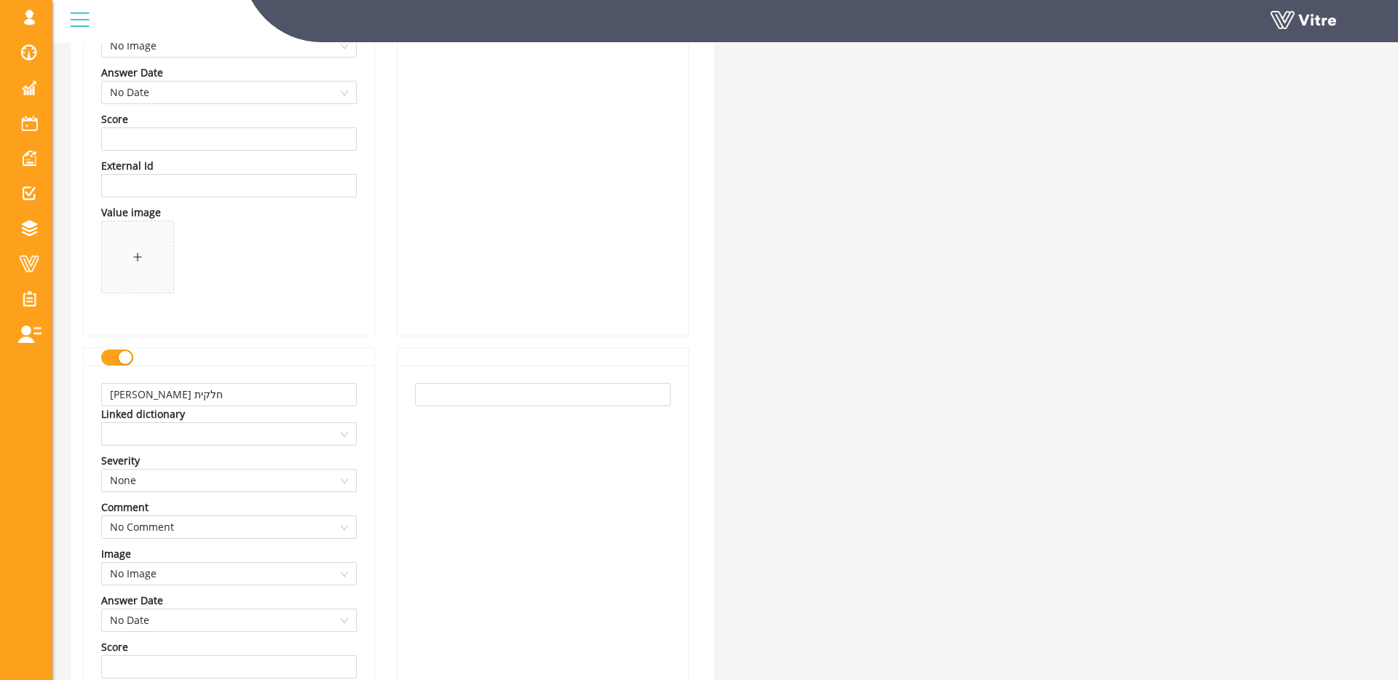
scroll to position [516, 0]
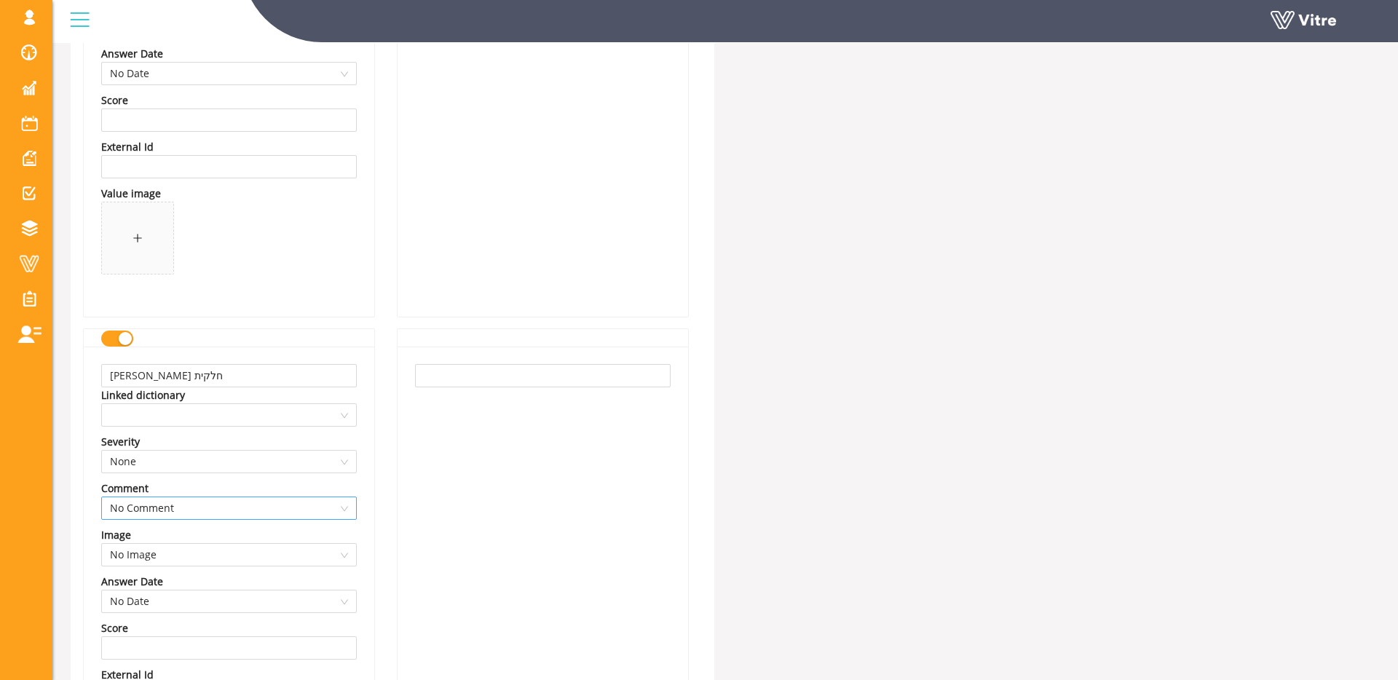
click at [280, 516] on span "No Comment" at bounding box center [229, 508] width 238 height 22
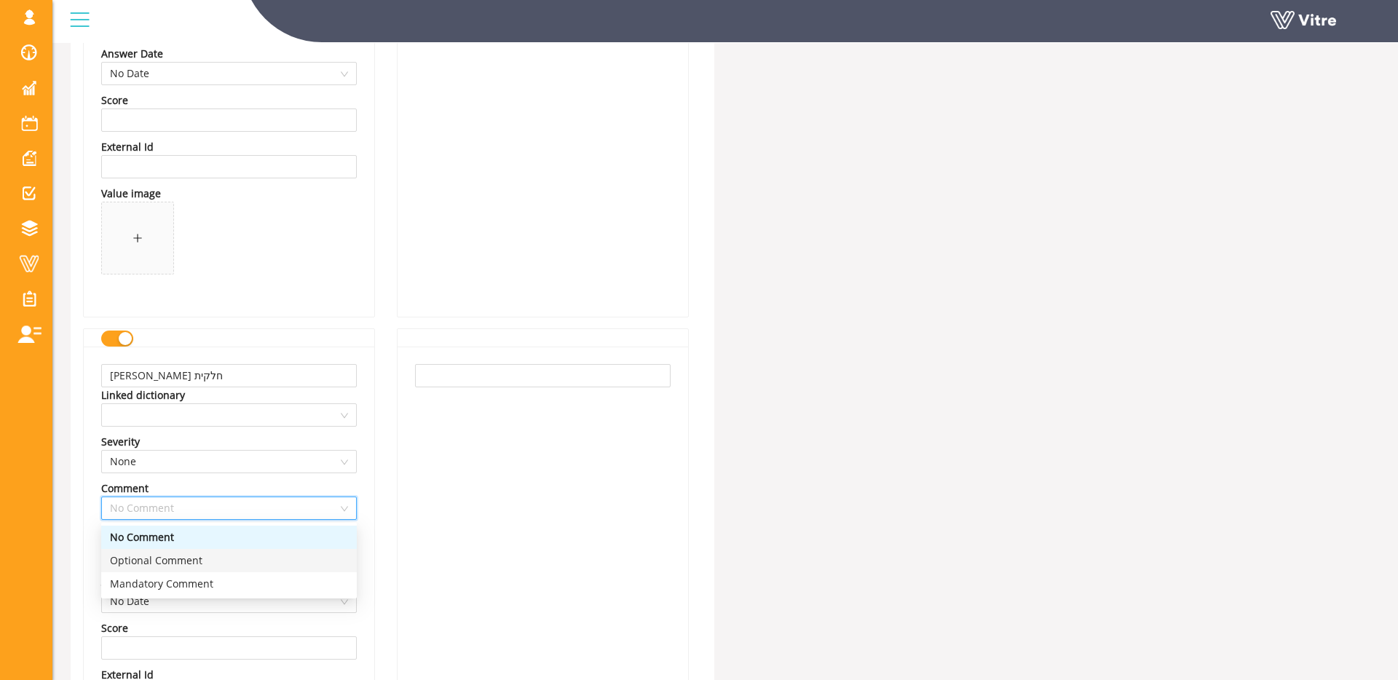
click at [242, 551] on div "Optional Comment" at bounding box center [229, 560] width 256 height 23
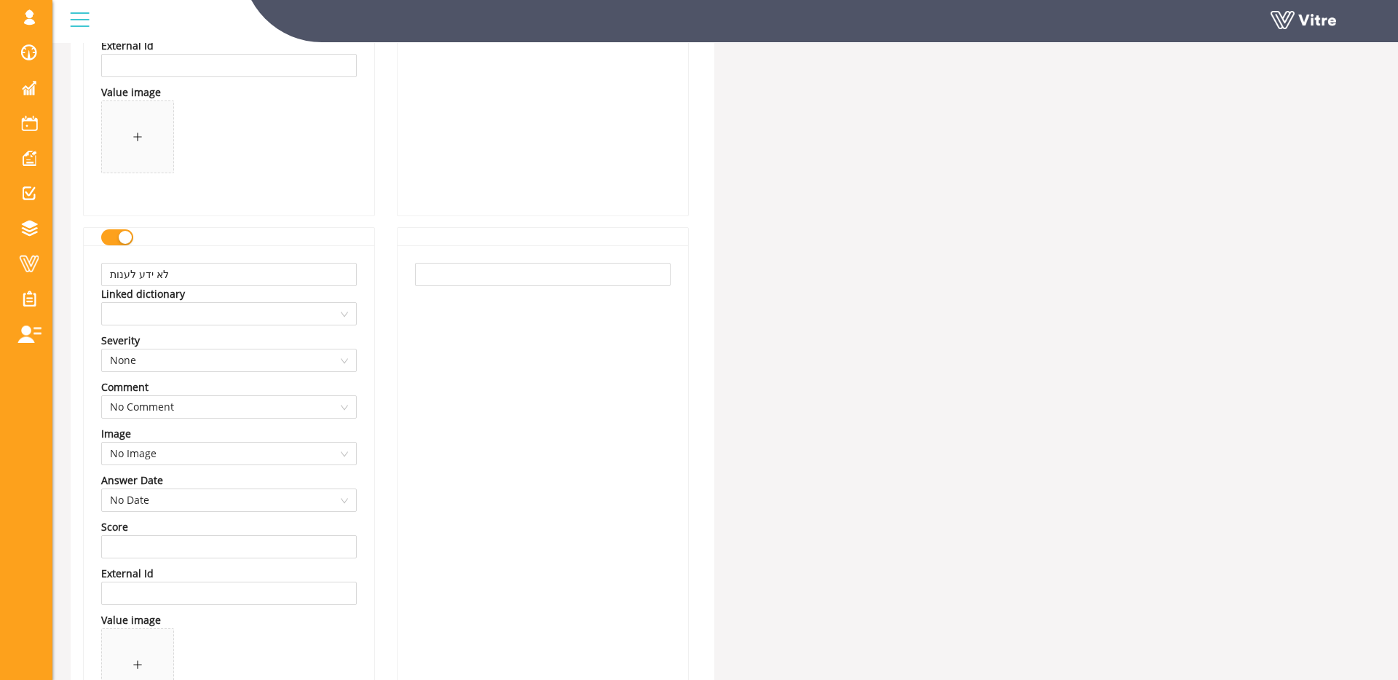
scroll to position [1177, 0]
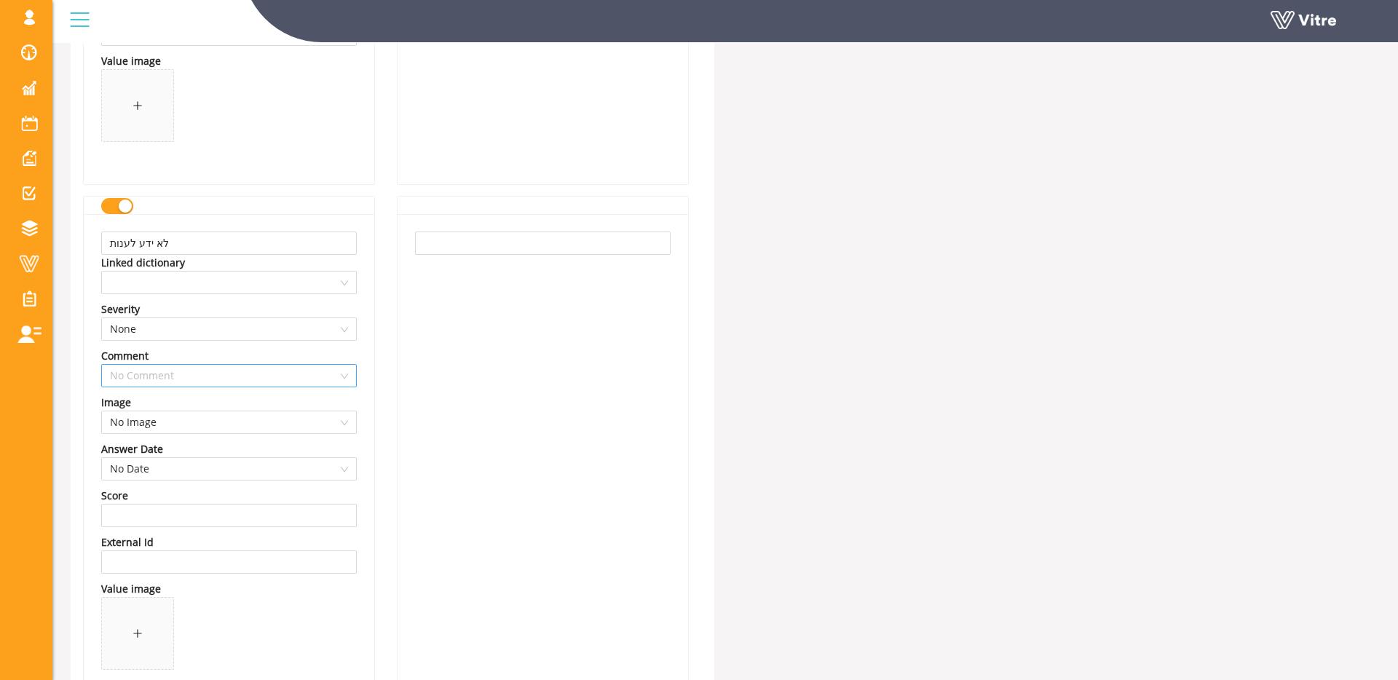
click at [291, 373] on span "No Comment" at bounding box center [229, 376] width 238 height 22
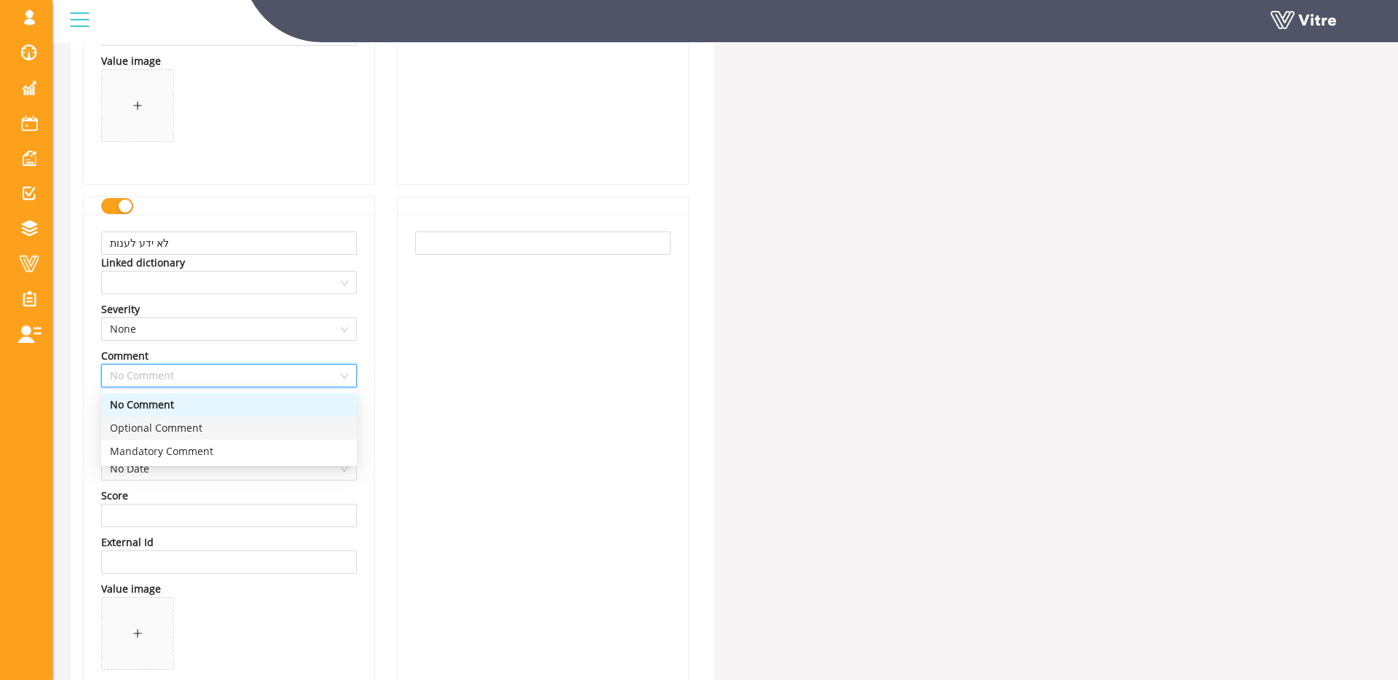
click at [263, 427] on div "Optional Comment" at bounding box center [229, 428] width 238 height 16
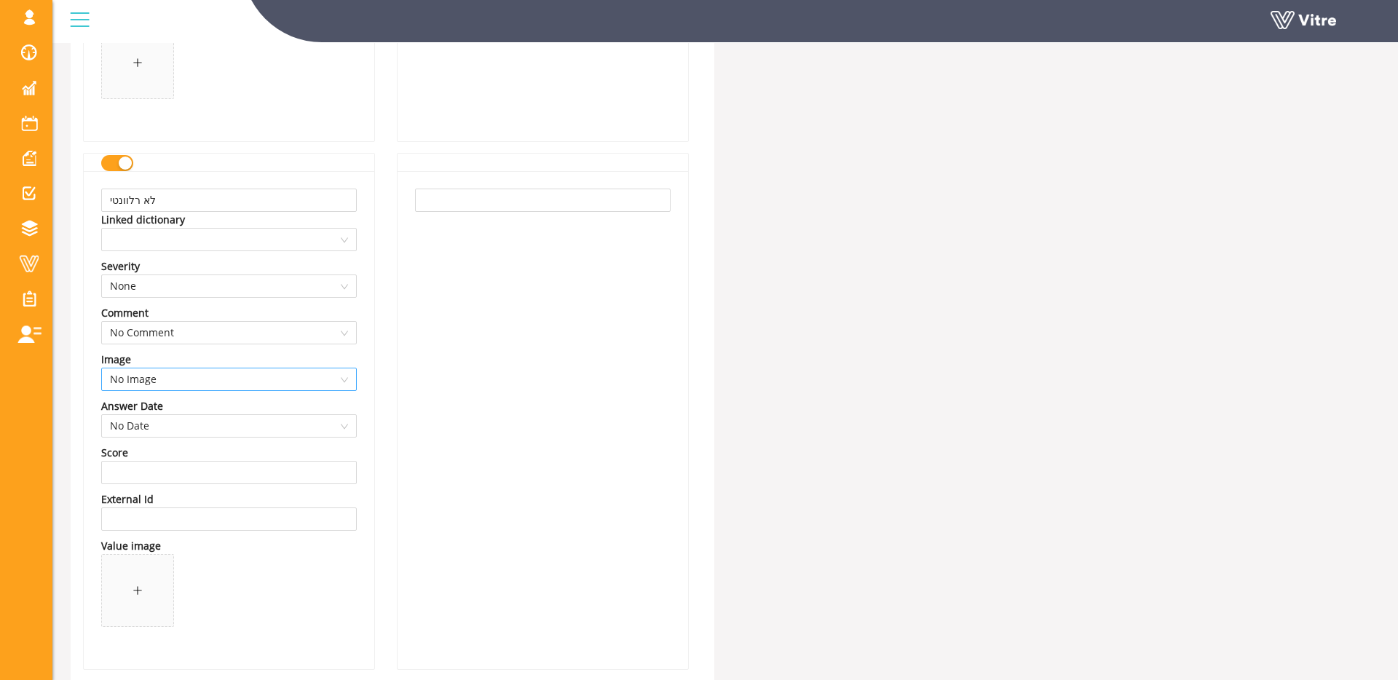
scroll to position [1755, 0]
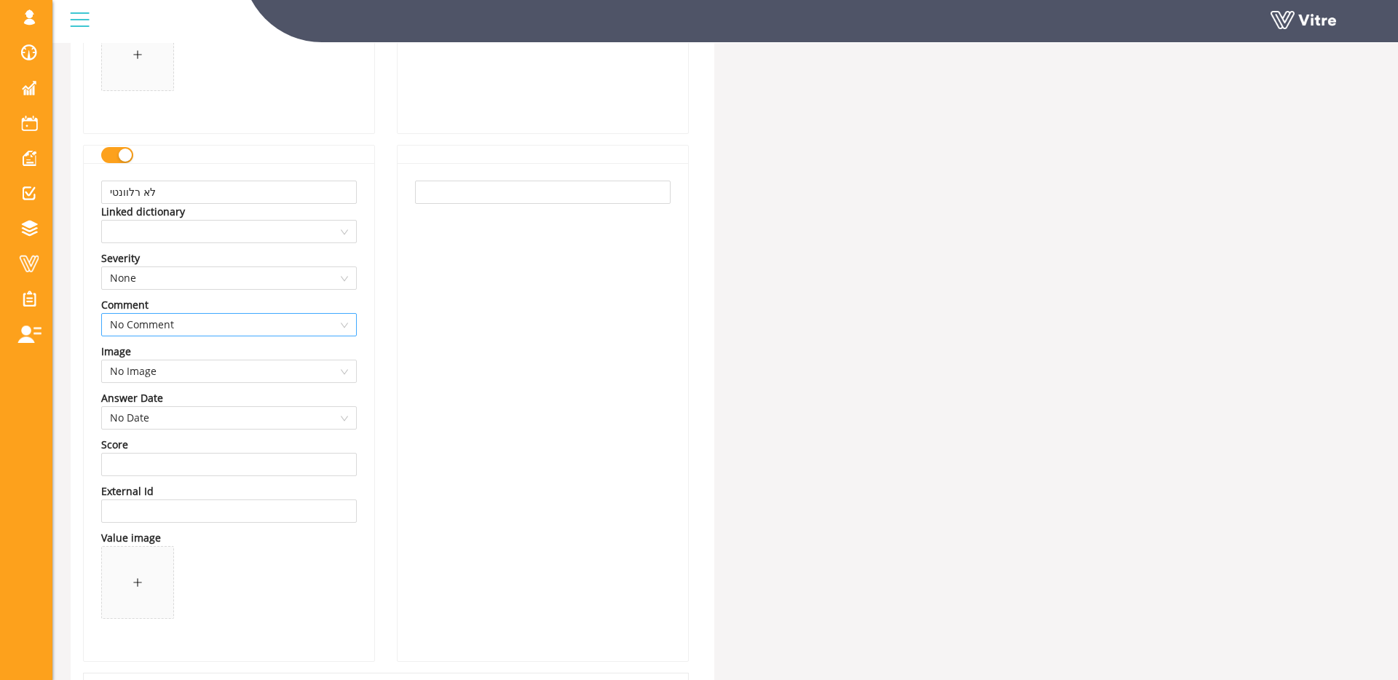
click at [239, 331] on span "No Comment" at bounding box center [229, 325] width 238 height 22
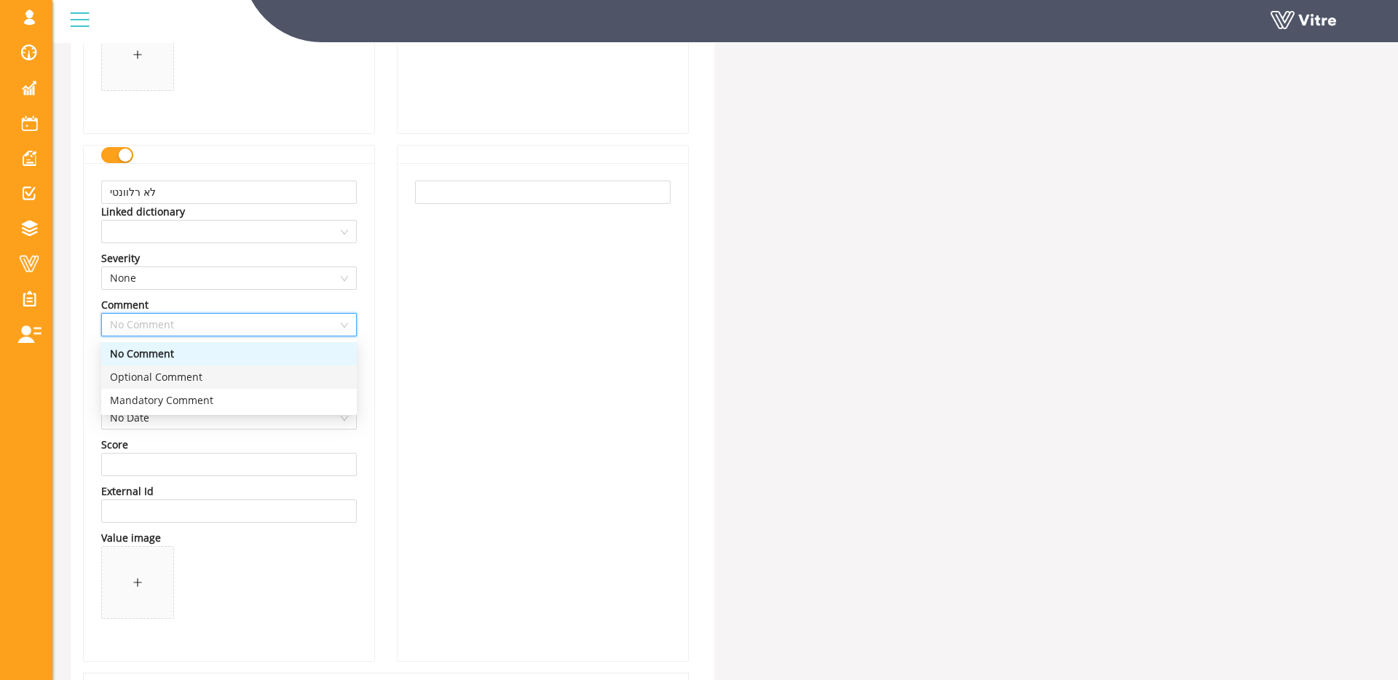
click at [232, 375] on div "Optional Comment" at bounding box center [229, 377] width 238 height 16
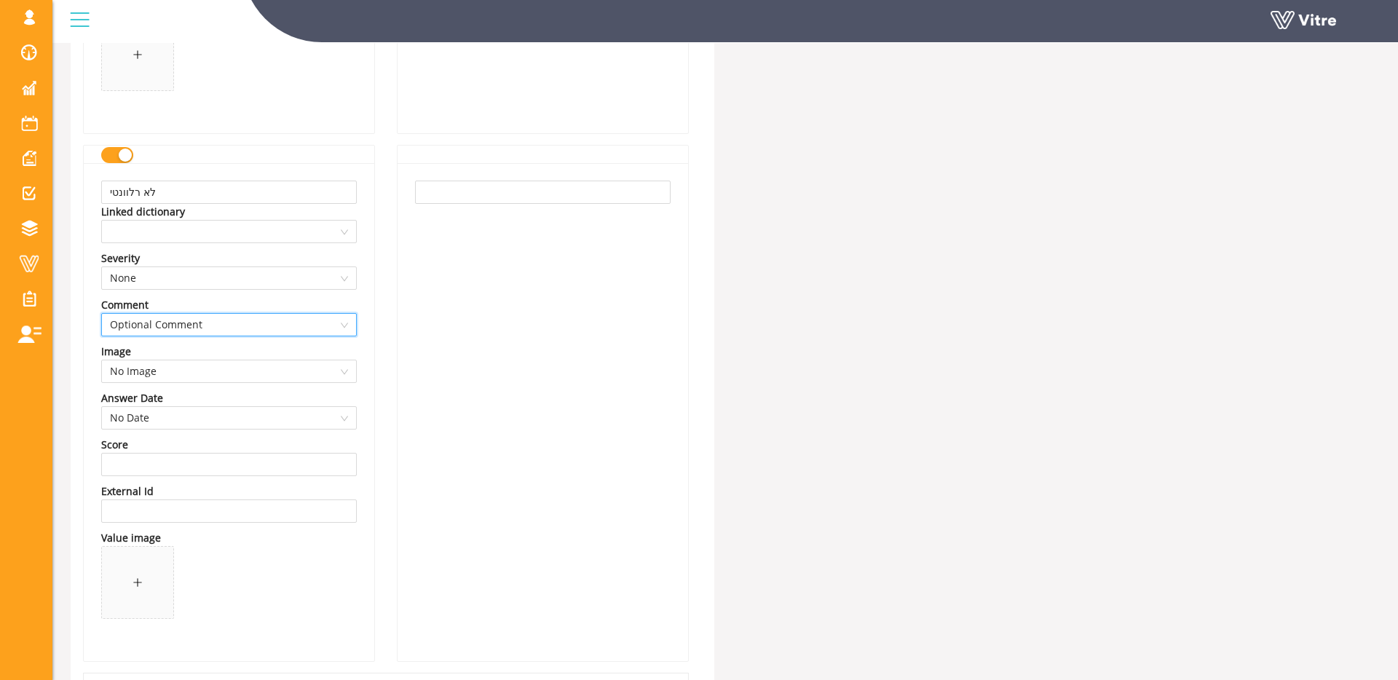
scroll to position [2145, 0]
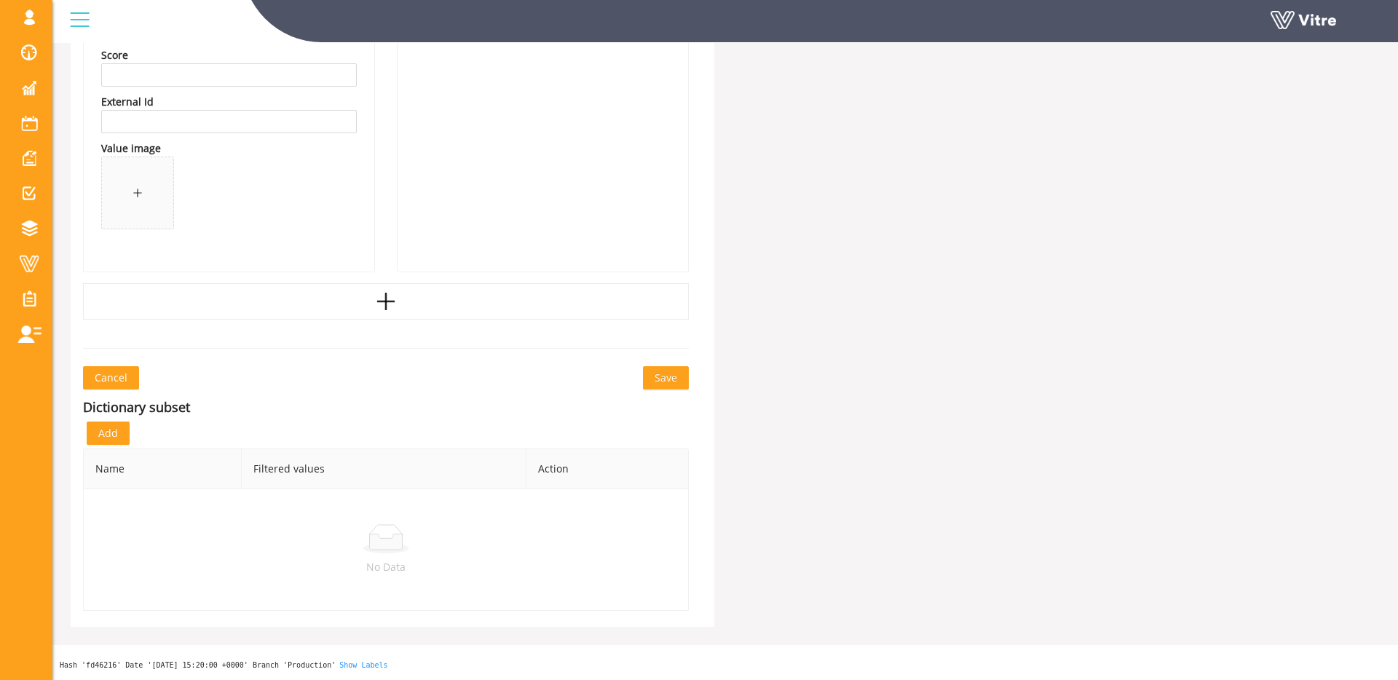
click at [659, 383] on span "Save" at bounding box center [666, 378] width 23 height 16
